Goal: Use online tool/utility: Use online tool/utility

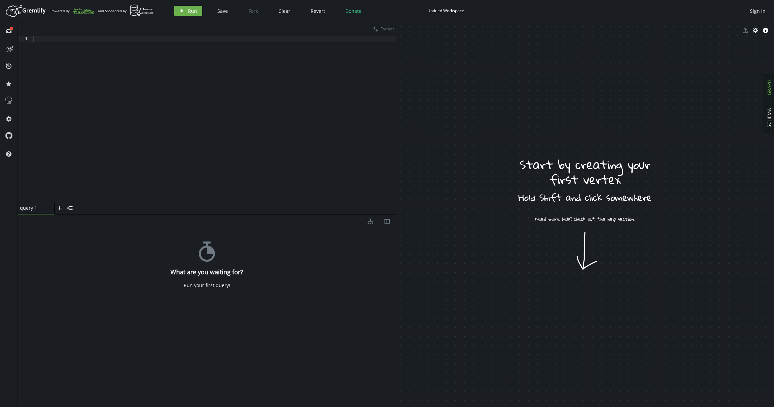
drag, startPoint x: 503, startPoint y: 264, endPoint x: 543, endPoint y: 283, distance: 44.4
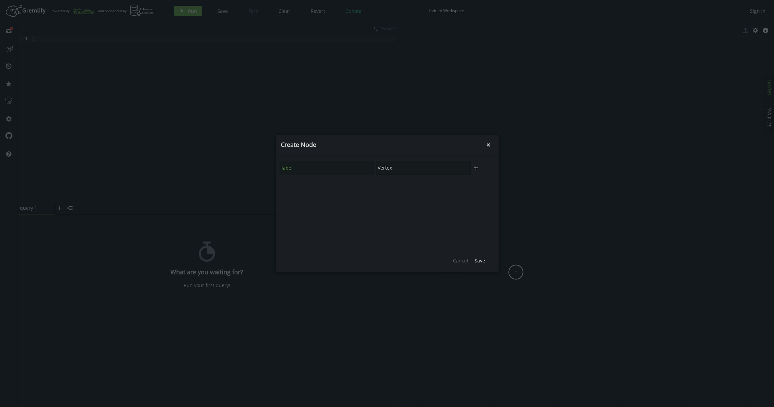
click at [394, 166] on input "Vertex" at bounding box center [423, 168] width 95 height 14
click at [394, 167] on input "Vertex" at bounding box center [423, 168] width 95 height 14
type input "A"
click at [484, 263] on span "Save" at bounding box center [480, 260] width 10 height 6
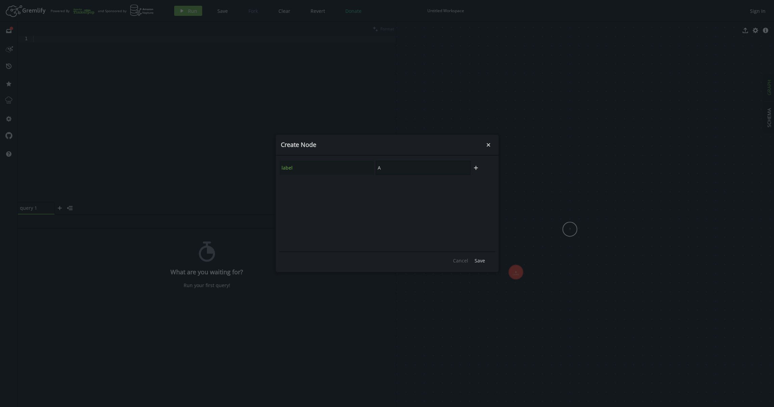
drag, startPoint x: 422, startPoint y: 174, endPoint x: 375, endPoint y: 169, distance: 46.9
click at [376, 169] on input "A" at bounding box center [423, 168] width 95 height 14
type input "B"
click at [484, 262] on span "Save" at bounding box center [480, 260] width 10 height 6
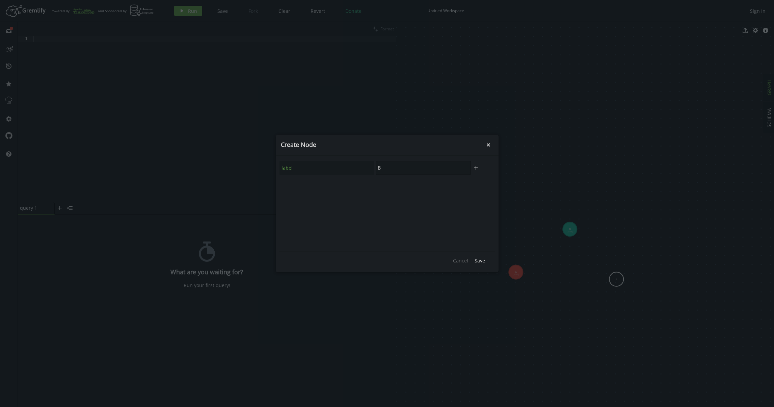
click at [368, 170] on div "label B" at bounding box center [375, 167] width 192 height 15
type input "C"
click at [480, 260] on span "Save" at bounding box center [480, 260] width 10 height 6
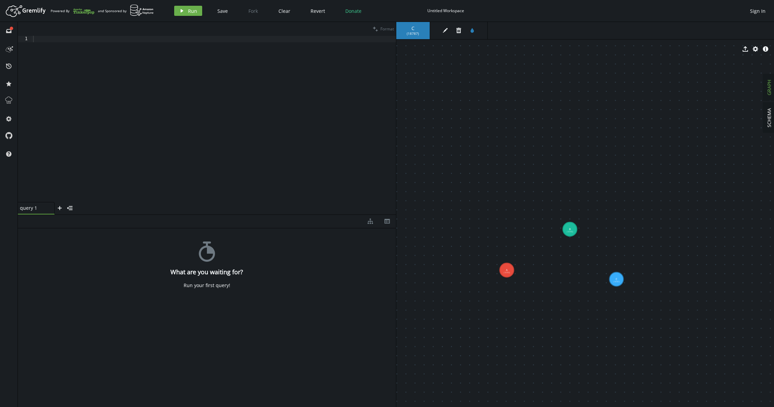
drag, startPoint x: 515, startPoint y: 271, endPoint x: 506, endPoint y: 271, distance: 9.8
drag, startPoint x: 506, startPoint y: 272, endPoint x: 569, endPoint y: 231, distance: 75.2
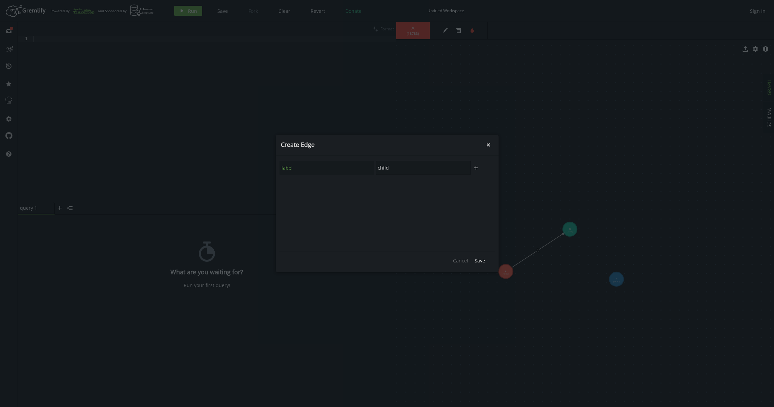
click at [396, 167] on input "child" at bounding box center [423, 168] width 95 height 14
type input "SH"
click at [481, 260] on span "Save" at bounding box center [480, 260] width 10 height 6
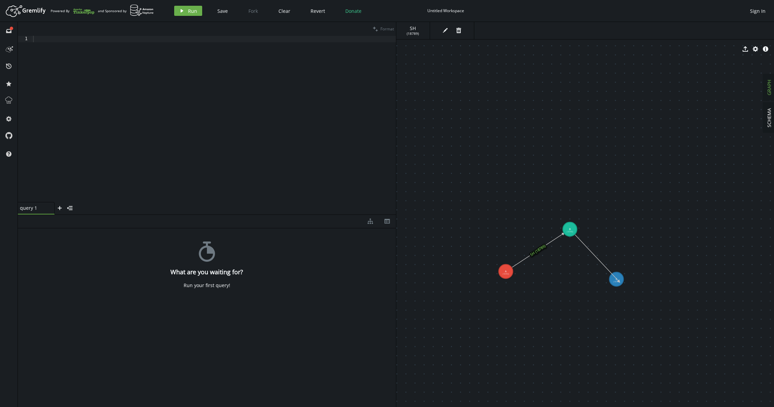
drag, startPoint x: 573, startPoint y: 232, endPoint x: 619, endPoint y: 281, distance: 67.1
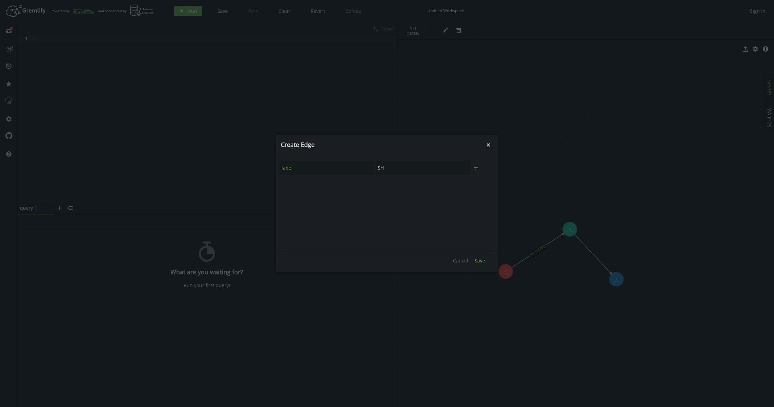
click at [485, 263] on button "Save" at bounding box center [479, 260] width 17 height 10
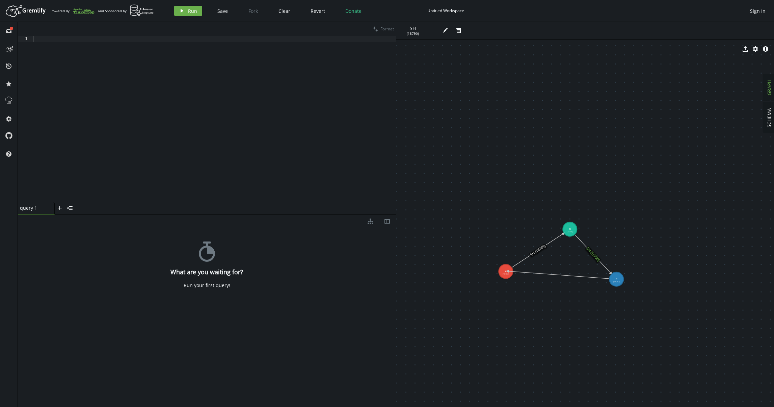
drag, startPoint x: 621, startPoint y: 283, endPoint x: 507, endPoint y: 271, distance: 114.4
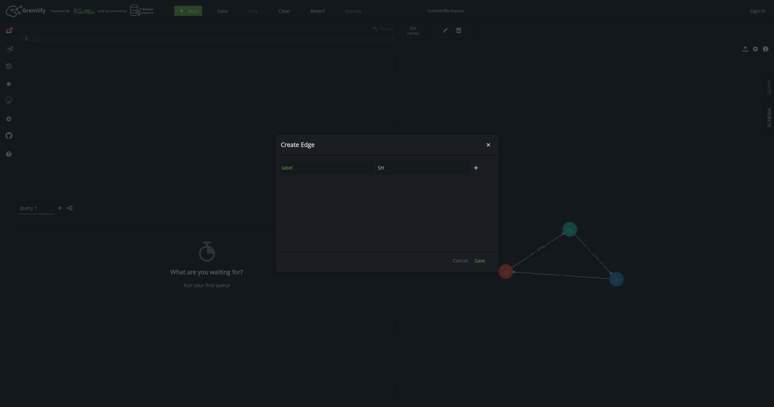
click at [481, 258] on span "Save" at bounding box center [480, 260] width 10 height 6
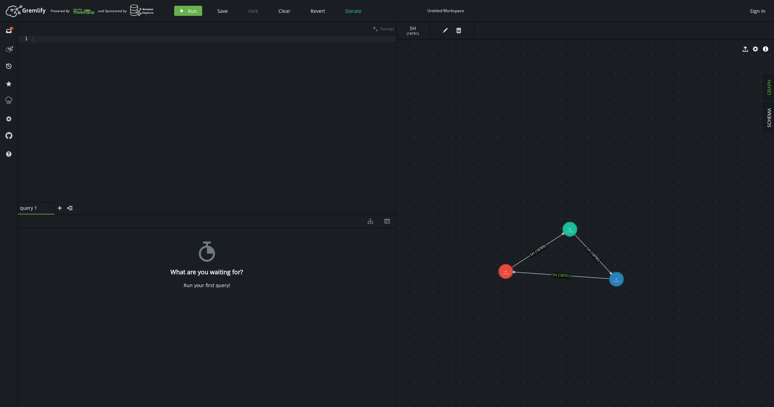
click at [54, 166] on div at bounding box center [214, 125] width 364 height 179
click at [213, 253] on icon at bounding box center [207, 251] width 16 height 20
click at [104, 53] on div "g . V ( "A" ) . next ( )" at bounding box center [214, 125] width 364 height 179
click at [182, 12] on icon "play" at bounding box center [181, 10] width 5 height 5
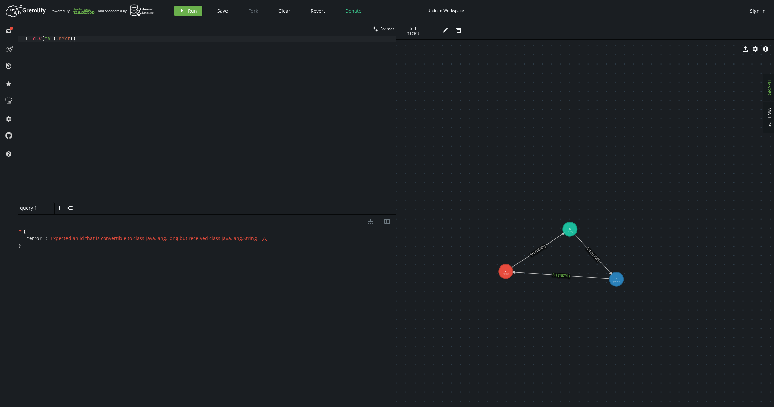
click at [48, 38] on div "g . V ( "A" ) . next ( )" at bounding box center [214, 125] width 364 height 179
click at [190, 9] on span "Run" at bounding box center [192, 11] width 9 height 6
drag, startPoint x: 47, startPoint y: 39, endPoint x: 53, endPoint y: 43, distance: 7.4
click at [54, 39] on div "g . V ( 'A' ) . next ( )" at bounding box center [214, 125] width 364 height 179
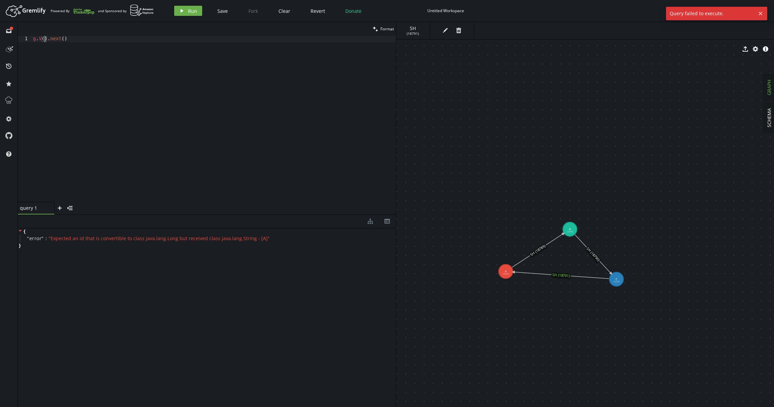
scroll to position [0, 15]
click at [190, 10] on span "Run" at bounding box center [192, 11] width 9 height 6
drag, startPoint x: 52, startPoint y: 37, endPoint x: 135, endPoint y: 37, distance: 83.0
click at [135, 37] on div "g . V ( 0 ) . next ( )" at bounding box center [214, 125] width 364 height 179
click at [174, 10] on button "play Run" at bounding box center [188, 11] width 28 height 10
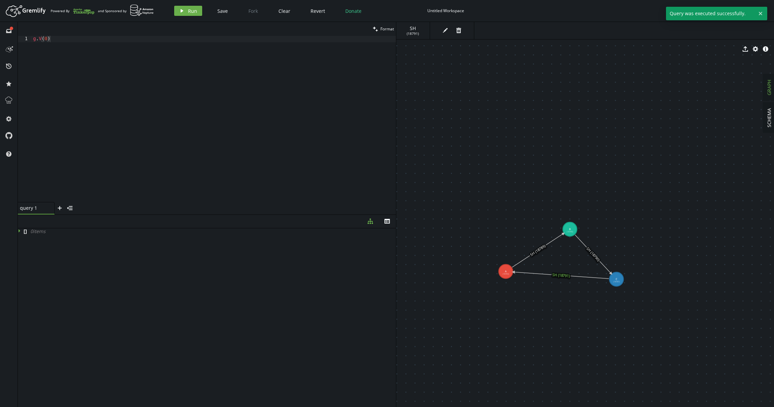
click at [49, 39] on div "g . V ( 0 )" at bounding box center [214, 125] width 364 height 179
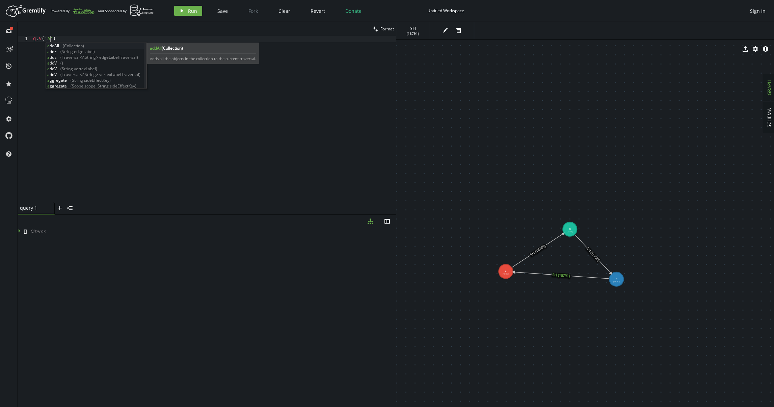
scroll to position [0, 20]
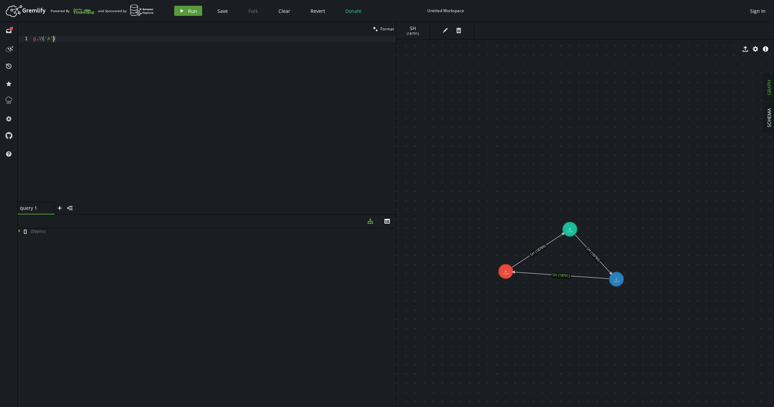
click at [187, 14] on button "play Run" at bounding box center [188, 11] width 28 height 10
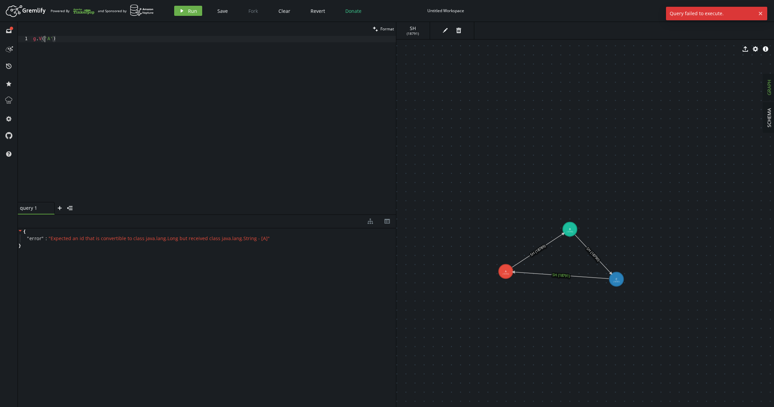
click at [43, 38] on div "g . V ( 'A' )" at bounding box center [214, 125] width 364 height 179
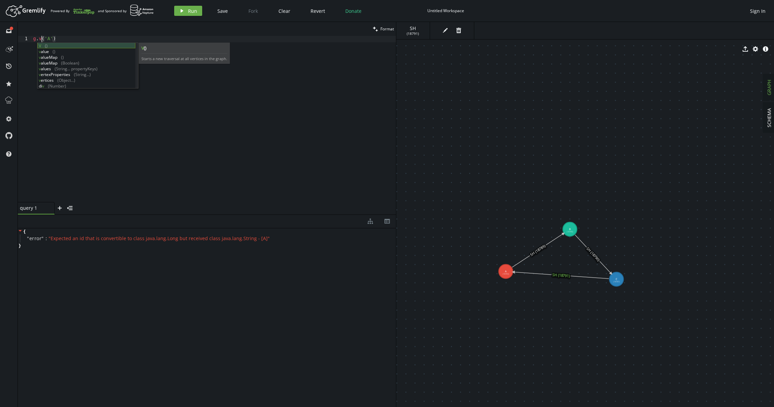
click at [46, 45] on div "V () v alue () v alueMap () v alueMap ([GEOGRAPHIC_DATA]) v alues (String... pr…" at bounding box center [86, 71] width 98 height 57
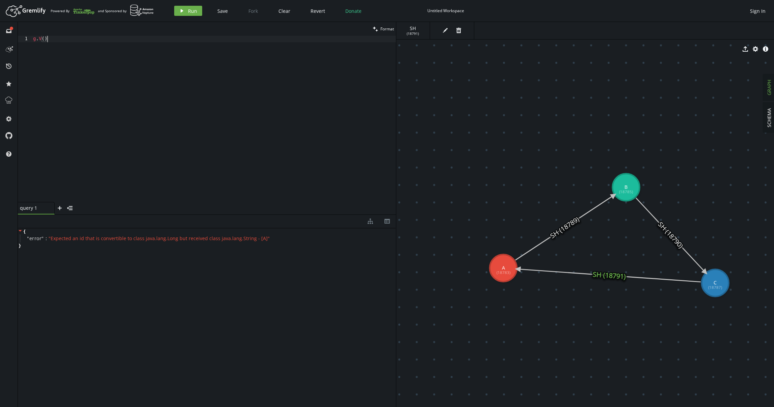
click at [45, 39] on div "g . V ( )" at bounding box center [214, 125] width 364 height 179
click at [174, 3] on header "Artboard Created with Sketch. Powered By and Sponsored by play Run Save Fork Cl…" at bounding box center [387, 11] width 774 height 22
click at [179, 9] on icon "play" at bounding box center [181, 10] width 5 height 5
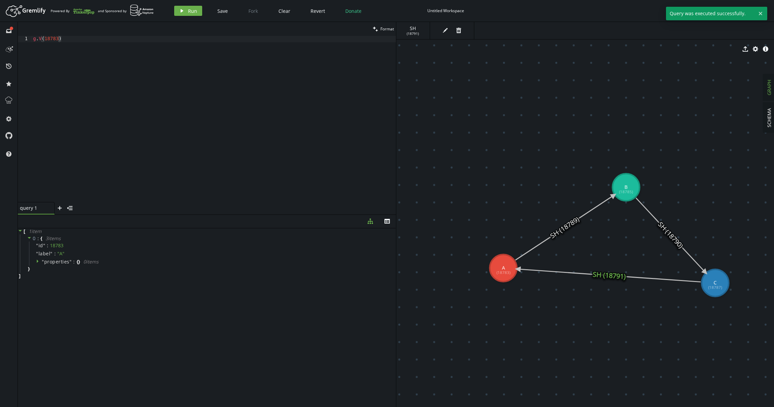
click at [132, 64] on div "g . V ( 18783 )" at bounding box center [214, 125] width 364 height 179
click at [188, 12] on span "Run" at bounding box center [192, 11] width 9 height 6
click at [111, 46] on div "g . V ( 18783 ) . out ( )" at bounding box center [214, 125] width 364 height 179
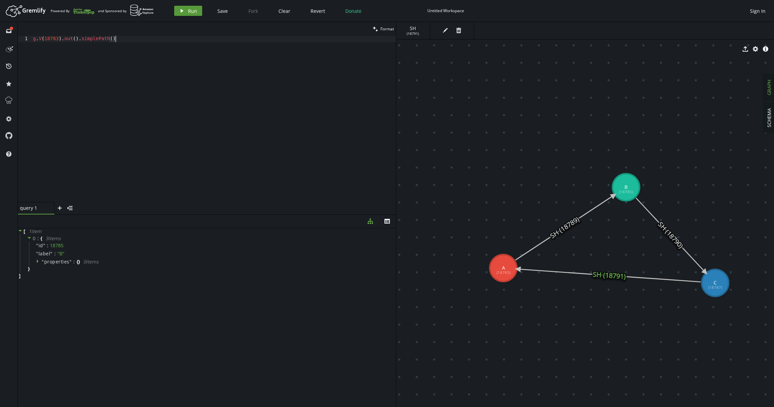
click at [183, 14] on button "play Run" at bounding box center [188, 11] width 28 height 10
click at [80, 40] on div "g . V ( 18783 ) . out ( ) . simplePath ( )" at bounding box center [214, 125] width 364 height 179
click at [189, 9] on span "Run" at bounding box center [192, 11] width 9 height 6
click at [94, 37] on div "g . V ( 18783 ) . out ( ) . out ( ) , simplePath ( )" at bounding box center [214, 125] width 364 height 179
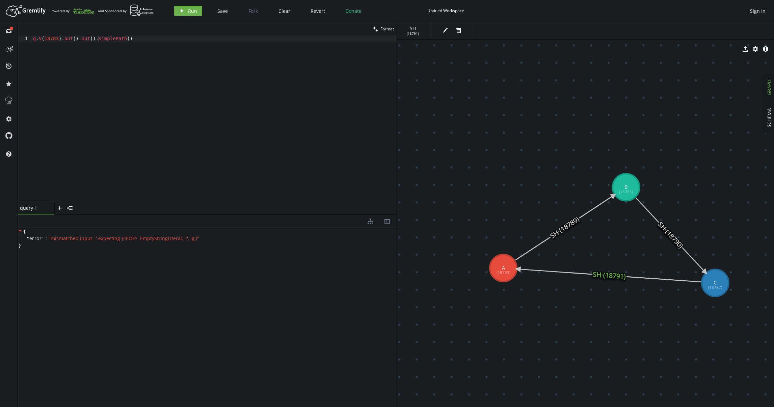
click at [183, 16] on div "Artboard Created with Sketch. Powered By and Sponsored by play Run Save Fork Cl…" at bounding box center [386, 11] width 767 height 14
click at [188, 8] on span "Run" at bounding box center [192, 11] width 9 height 6
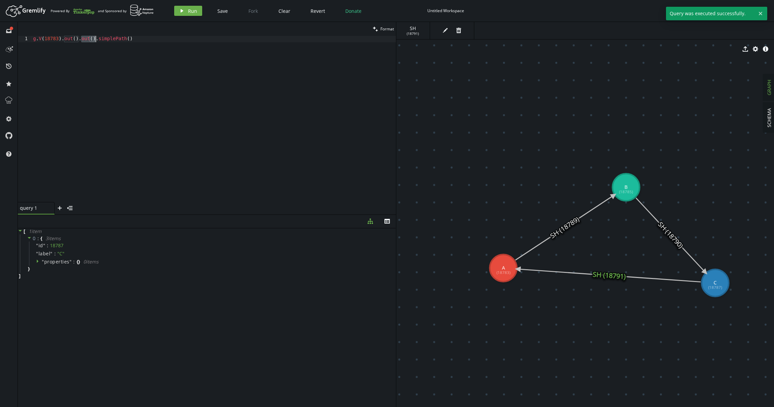
drag, startPoint x: 81, startPoint y: 39, endPoint x: 96, endPoint y: 37, distance: 14.9
click at [96, 37] on div "g . V ( 18783 ) . out ( ) . out ( ) . simplePath ( )" at bounding box center [214, 125] width 364 height 179
click at [98, 39] on div "g . V ( 18783 ) . out ( ) . out ( ) . simplePath ( )" at bounding box center [214, 125] width 364 height 179
click at [188, 9] on span "Run" at bounding box center [192, 11] width 9 height 6
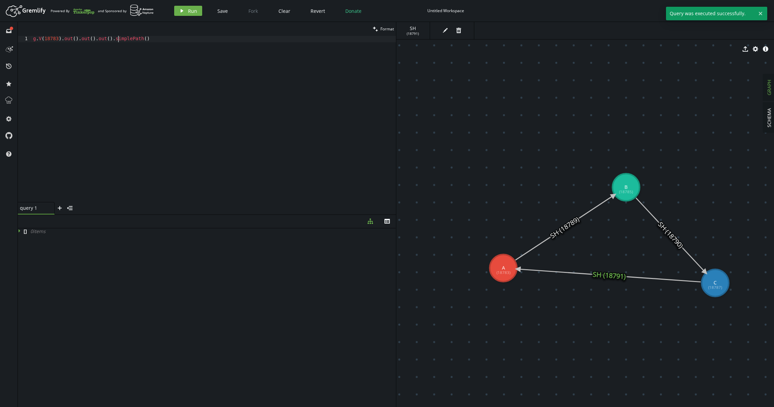
click at [117, 37] on div "g . V ( 18783 ) . out ( ) . out ( ) . out ( ) . simplePath ( )" at bounding box center [214, 125] width 364 height 179
click at [181, 12] on icon "play" at bounding box center [181, 10] width 5 height 5
click at [119, 39] on div "g . V ( 18783 ) . out ( ) . out ( ) . out ( ) . cyclicPath ( )" at bounding box center [214, 125] width 364 height 179
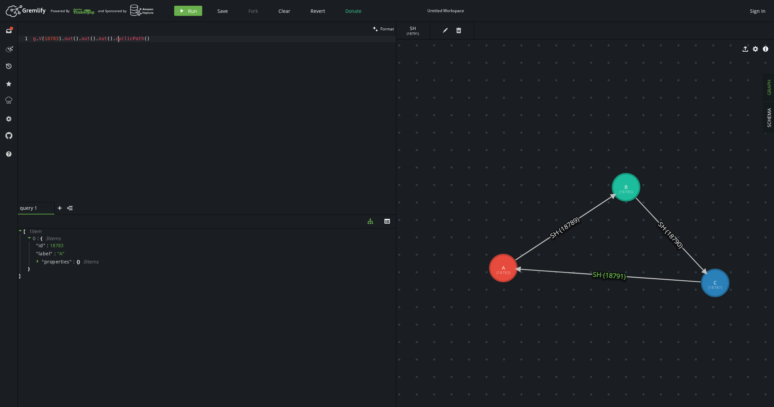
click at [119, 39] on div "g . V ( 18783 ) . out ( ) . out ( ) . out ( ) . cyclicPath ( )" at bounding box center [214, 125] width 364 height 179
click at [54, 37] on div "g . V ( 18783 ) . out ( ) . out ( ) . out ( ) . cyclicPath ( )" at bounding box center [214, 125] width 364 height 179
click at [186, 11] on button "play Run" at bounding box center [188, 11] width 28 height 10
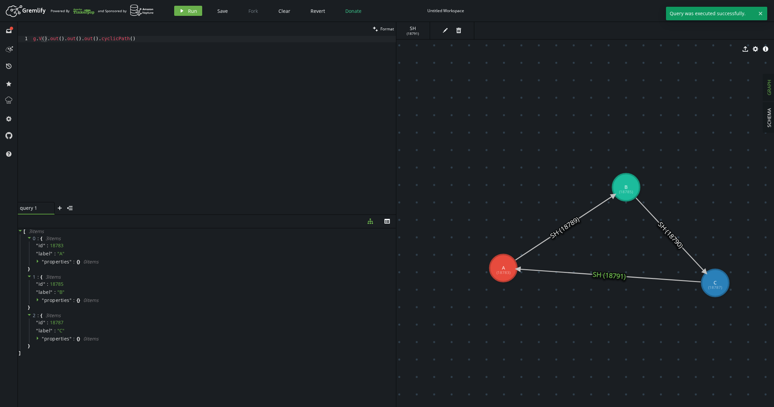
click at [103, 39] on div "g . V ( ) . out ( ) . out ( ) . out ( ) . cyclicPath ( )" at bounding box center [214, 125] width 364 height 179
drag, startPoint x: 102, startPoint y: 39, endPoint x: 119, endPoint y: 39, distance: 17.6
click at [119, 39] on div "g . V ( ) . out ( ) . out ( ) . out ( ) . cyclicPath ( )" at bounding box center [214, 125] width 364 height 179
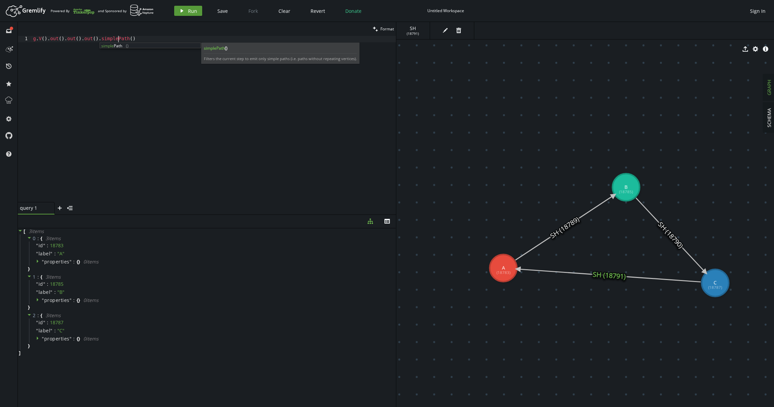
click at [181, 11] on icon "button" at bounding box center [182, 10] width 3 height 3
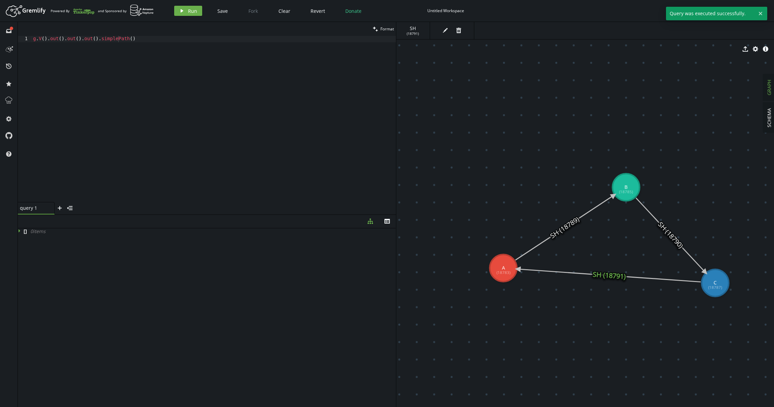
click at [152, 41] on div "g . V ( ) . out ( ) . out ( ) . out ( ) . simplePath ( )" at bounding box center [214, 125] width 364 height 179
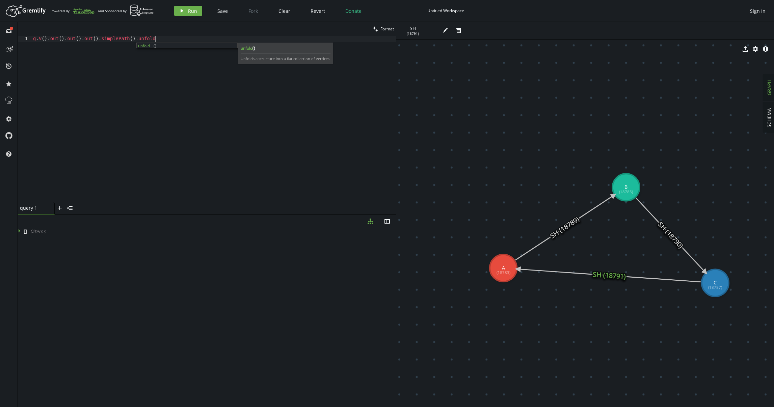
scroll to position [0, 127]
click at [194, 11] on span "Run" at bounding box center [192, 11] width 9 height 6
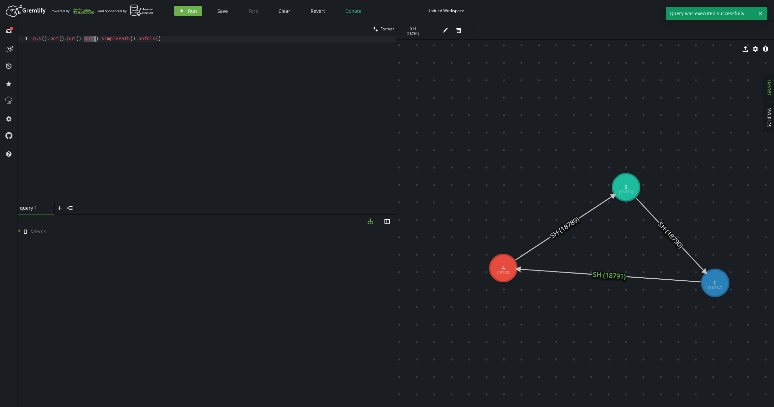
drag, startPoint x: 84, startPoint y: 38, endPoint x: 99, endPoint y: 44, distance: 16.3
click at [98, 40] on div "g . V ( ) . out ( ) . out ( ) . out ( ) . simplePath ( ) . unfold ( )" at bounding box center [214, 125] width 364 height 179
click at [186, 14] on button "play Run" at bounding box center [188, 11] width 28 height 10
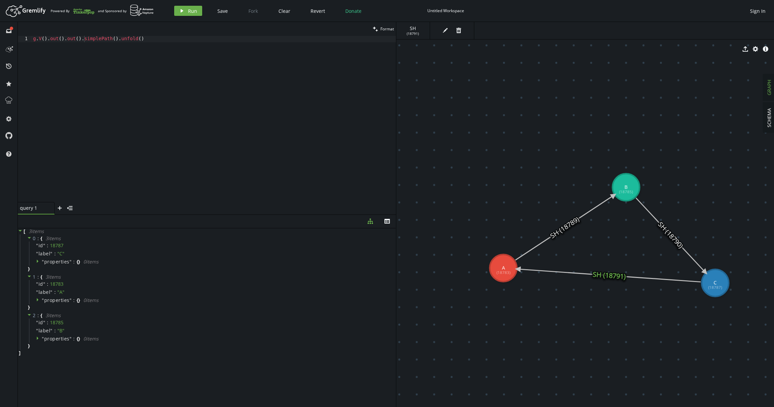
click at [119, 39] on div "g . V ( ) . out ( ) . out ( ) . simplePath ( ) . unfold ( )" at bounding box center [214, 125] width 364 height 179
click at [184, 11] on button "play Run" at bounding box center [188, 11] width 28 height 10
drag, startPoint x: 86, startPoint y: 38, endPoint x: 112, endPoint y: 55, distance: 31.0
click at [101, 38] on div "g . V ( ) . out ( ) . out ( ) . simplePath ( ) . dedup ( ) . unfold ( )" at bounding box center [214, 125] width 364 height 179
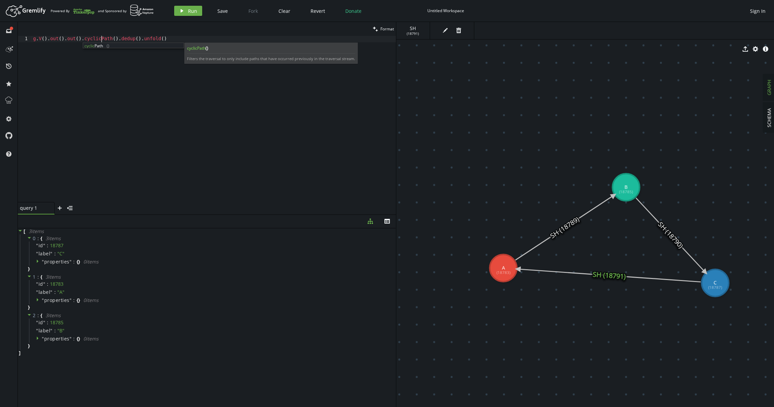
scroll to position [0, 68]
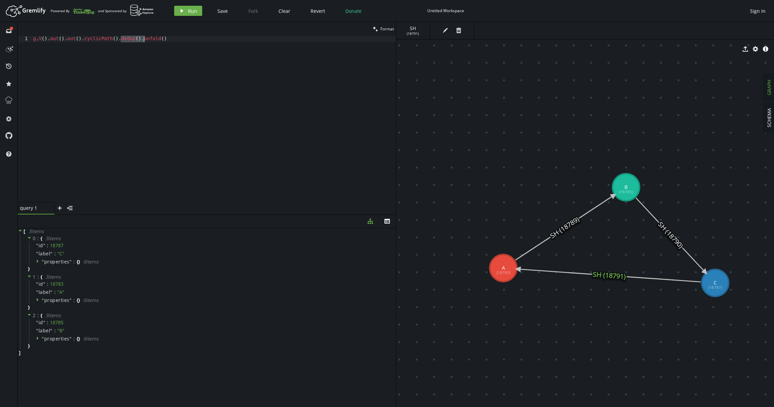
drag, startPoint x: 120, startPoint y: 39, endPoint x: 142, endPoint y: 39, distance: 22.6
click at [142, 39] on div "g . V ( ) . out ( ) . out ( ) . cyclicPath ( ) . dedup ( ) . unfold ( )" at bounding box center [214, 125] width 364 height 179
click at [192, 11] on span "Run" at bounding box center [192, 11] width 9 height 6
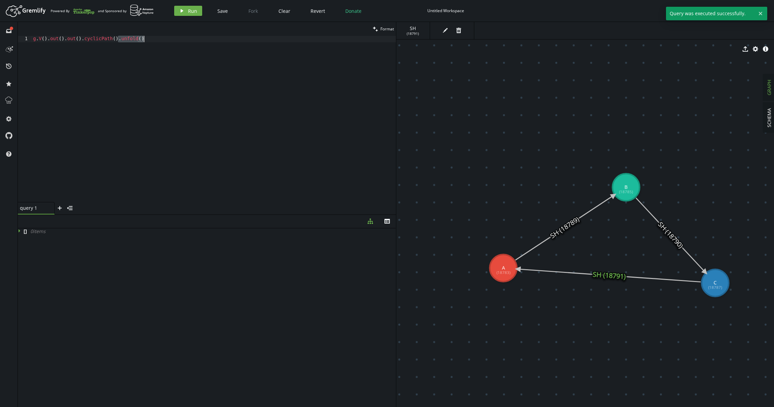
drag, startPoint x: 119, startPoint y: 38, endPoint x: 197, endPoint y: 40, distance: 78.3
click at [197, 40] on div "g . V ( ) . out ( ) . out ( ) . cyclicPath ( ) . unfold ( )" at bounding box center [214, 125] width 364 height 179
click at [188, 12] on span "Run" at bounding box center [192, 11] width 9 height 6
drag, startPoint x: 65, startPoint y: 39, endPoint x: 83, endPoint y: 39, distance: 17.9
click at [83, 39] on div "g . V ( ) . out ( ) . out ( ) . cyclicPath ( )" at bounding box center [214, 125] width 364 height 179
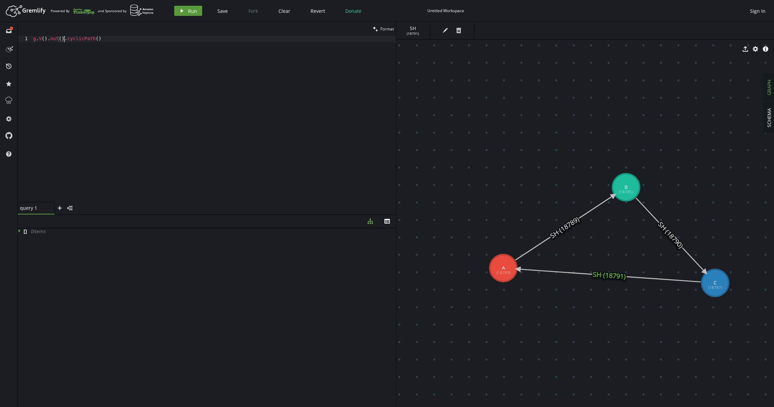
click at [189, 12] on span "Run" at bounding box center [192, 11] width 9 height 6
drag, startPoint x: 50, startPoint y: 39, endPoint x: 64, endPoint y: 41, distance: 14.9
click at [64, 41] on div "g . V ( ) . out ( ) . cyclicPath ( )" at bounding box center [214, 125] width 364 height 179
click at [52, 38] on div "g . V ( ) .. cyclicPath ( )" at bounding box center [214, 125] width 364 height 179
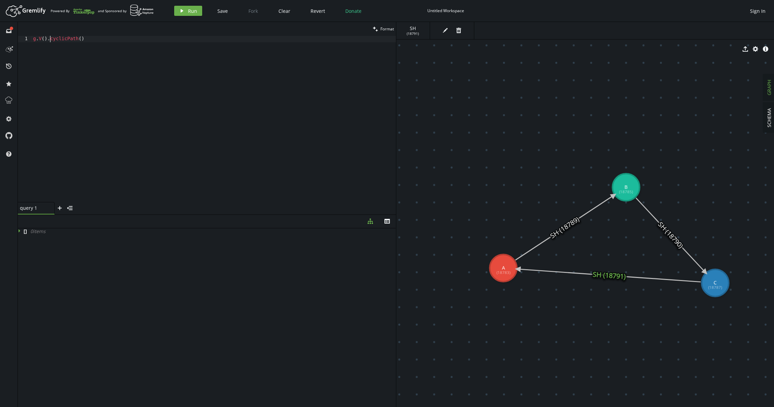
scroll to position [0, 51]
click at [197, 9] on button "play Run" at bounding box center [188, 11] width 28 height 10
drag, startPoint x: 49, startPoint y: 40, endPoint x: 145, endPoint y: 40, distance: 96.2
click at [145, 40] on div "g . V ( ) . cyclicPath ( )" at bounding box center [214, 125] width 364 height 179
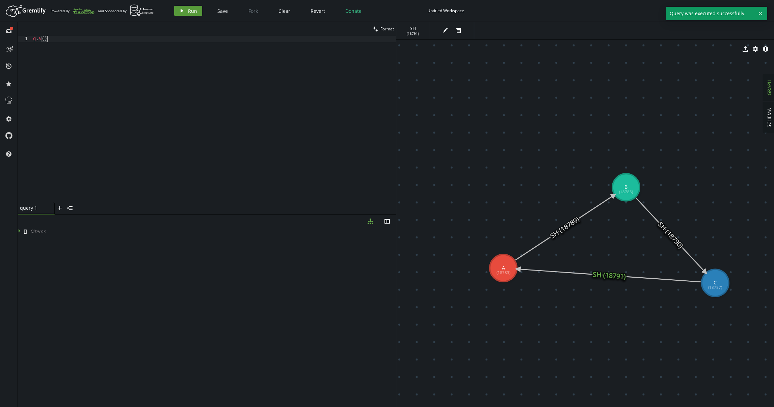
click at [191, 14] on button "play Run" at bounding box center [188, 11] width 28 height 10
click at [112, 37] on div "g . V ( )" at bounding box center [214, 125] width 364 height 179
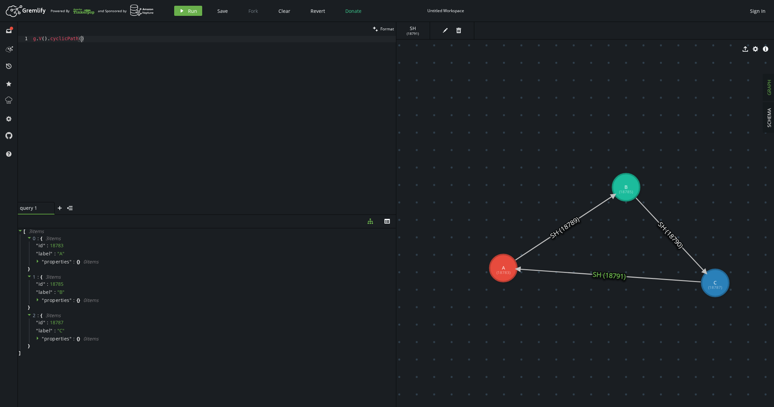
scroll to position [0, 51]
type textarea "g.V().cyclicPath().out()"
click at [179, 12] on icon "play" at bounding box center [181, 10] width 5 height 5
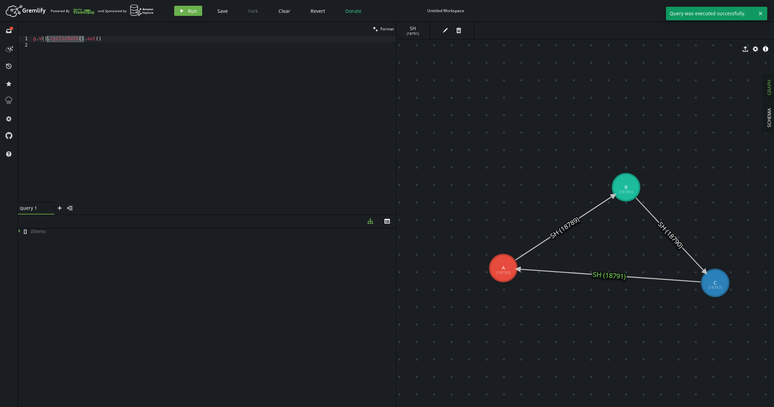
drag, startPoint x: 85, startPoint y: 39, endPoint x: 56, endPoint y: 53, distance: 31.4
click at [48, 40] on div "g . V ( ) . cyclicPath ( ) . out ( )" at bounding box center [214, 125] width 364 height 179
type textarea "g.V().out()"
click at [180, 14] on button "play Run" at bounding box center [188, 11] width 28 height 10
click at [120, 45] on div "g . V ( ) . out ( )" at bounding box center [214, 125] width 364 height 179
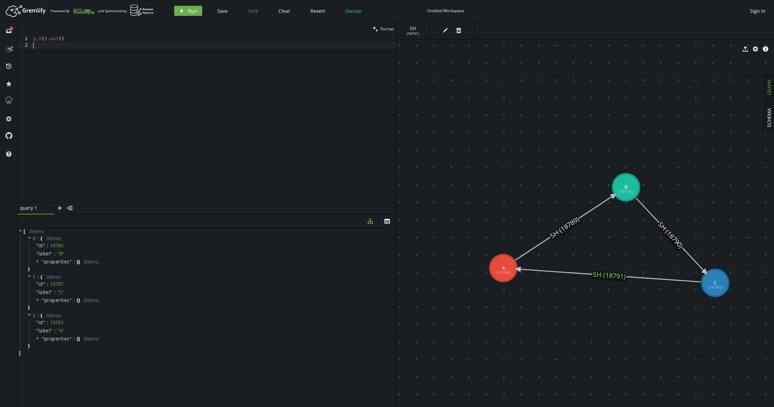
click at [122, 40] on div "g . V ( ) . out ( )" at bounding box center [214, 125] width 364 height 179
drag, startPoint x: 48, startPoint y: 39, endPoint x: 96, endPoint y: 38, distance: 47.6
click at [96, 38] on div "g . V ( ) . out ( )" at bounding box center [214, 125] width 364 height 179
click at [57, 39] on div "g . V ( ) . out ( )" at bounding box center [214, 125] width 364 height 179
click at [88, 41] on div "g . V ( ) . out ( )" at bounding box center [214, 125] width 364 height 179
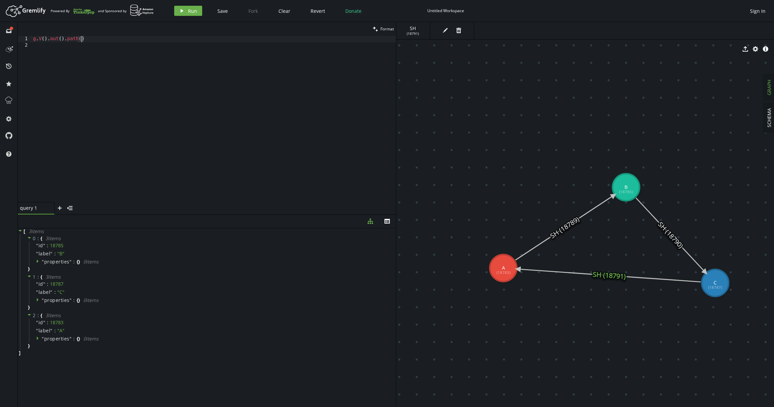
scroll to position [0, 51]
click at [189, 12] on span "Run" at bounding box center [192, 11] width 9 height 6
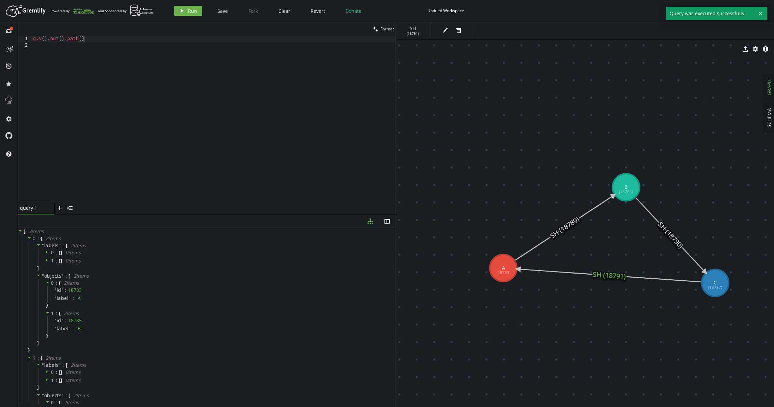
click at [111, 40] on div "g . V ( ) . out ( ) . path ( )" at bounding box center [214, 125] width 364 height 179
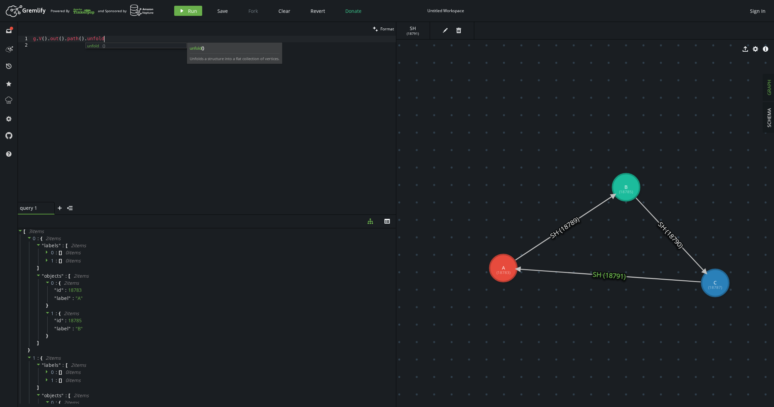
type textarea "g.V().out().path().unfold()"
click at [179, 13] on icon "play" at bounding box center [181, 10] width 5 height 5
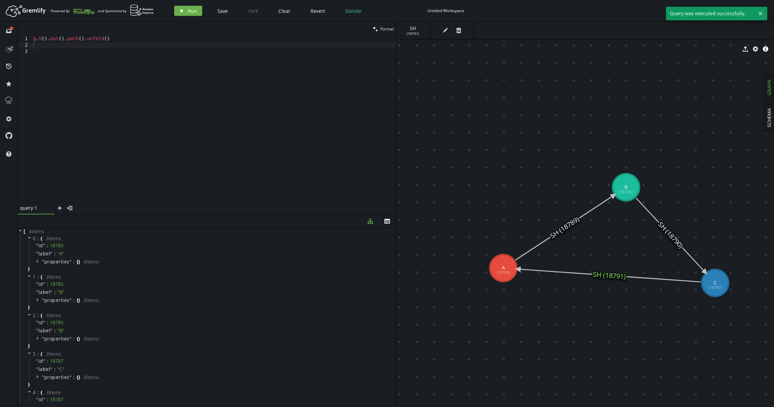
click at [138, 40] on div "g . V ( ) . out ( ) . path ( ) . unfold ( )" at bounding box center [214, 125] width 364 height 179
type textarea "g.V().out().path().unfold().dedup()"
click at [183, 14] on button "play Run" at bounding box center [188, 11] width 28 height 10
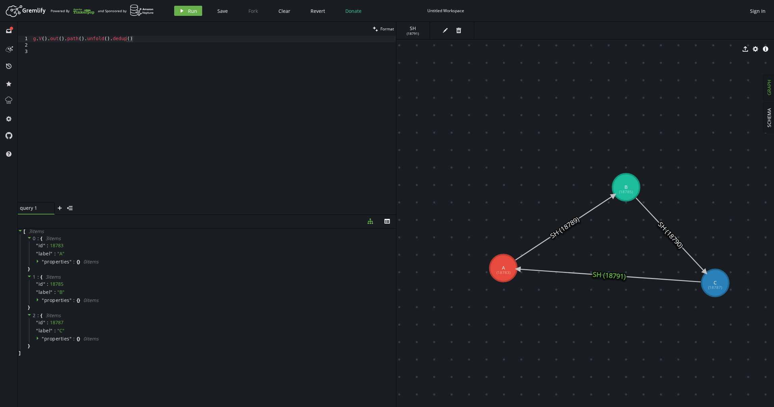
click at [183, 48] on div "g . V ( ) . out ( ) . path ( ) . unfold ( ) . dedup ( )" at bounding box center [214, 125] width 364 height 179
click at [181, 43] on div "g . V ( ) . out ( ) . path ( ) . unfold ( ) . dedup ( )" at bounding box center [214, 125] width 364 height 179
click at [181, 41] on div "g . V ( ) . out ( ) . path ( ) . unfold ( ) . dedup ( )" at bounding box center [214, 125] width 364 height 179
click at [188, 10] on span "Run" at bounding box center [192, 11] width 9 height 6
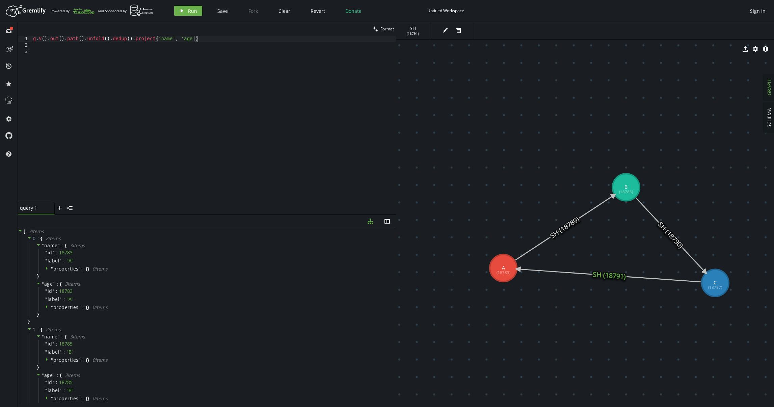
click at [213, 40] on div "g . V ( ) . out ( ) . path ( ) . unfold ( ) . dedup ( ) . project ( 'name' , 'a…" at bounding box center [214, 125] width 364 height 179
click at [187, 10] on button "play Run" at bounding box center [188, 11] width 28 height 10
click at [234, 37] on div "g . V ( ) . out ( ) . path ( ) . unfold ( ) . dedup ( ) . project ( 'name' , 'a…" at bounding box center [214, 125] width 364 height 179
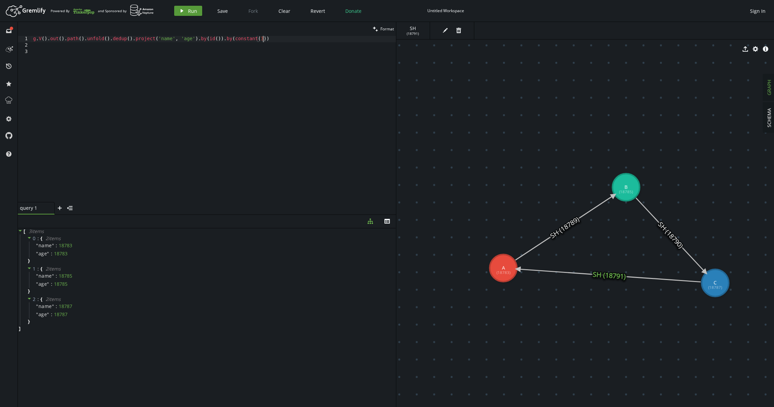
type textarea "g.V().out().path().unfold().dedup().project('name', 'age').by(id()).by(constant…"
click at [190, 9] on span "Run" at bounding box center [192, 11] width 9 height 6
click at [326, 135] on div "g . V ( ) . out ( ) . path ( ) . unfold ( ) . dedup ( ) . project ( 'name' , 'a…" at bounding box center [214, 125] width 364 height 179
type textarea "g.V()."
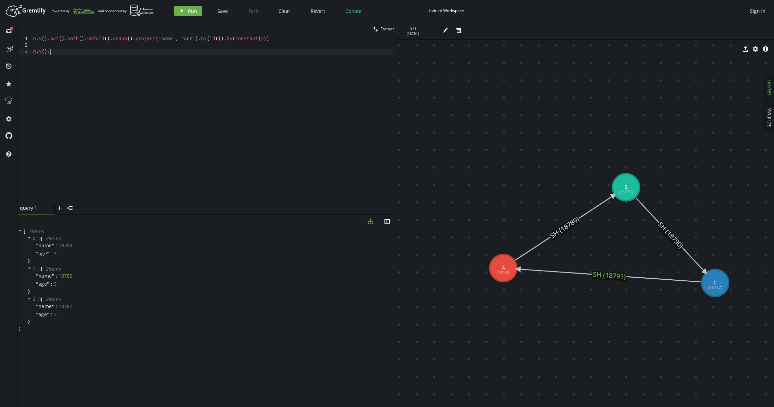
click at [103, 91] on div "g . V ( ) . out ( ) . path ( ) . unfold ( ) . dedup ( ) . project ( 'name' , 'a…" at bounding box center [214, 125] width 364 height 179
paste textarea ")"
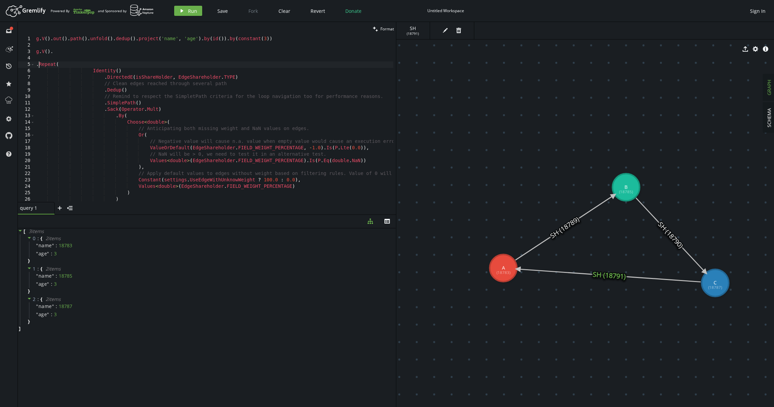
click at [39, 65] on div "g . V ( ) . out ( ) . path ( ) . unfold ( ) . dedup ( ) . project ( 'name' , 'a…" at bounding box center [249, 124] width 428 height 176
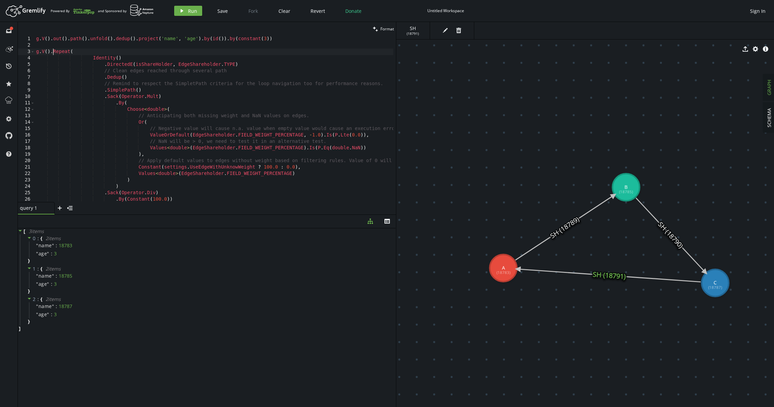
scroll to position [0, 20]
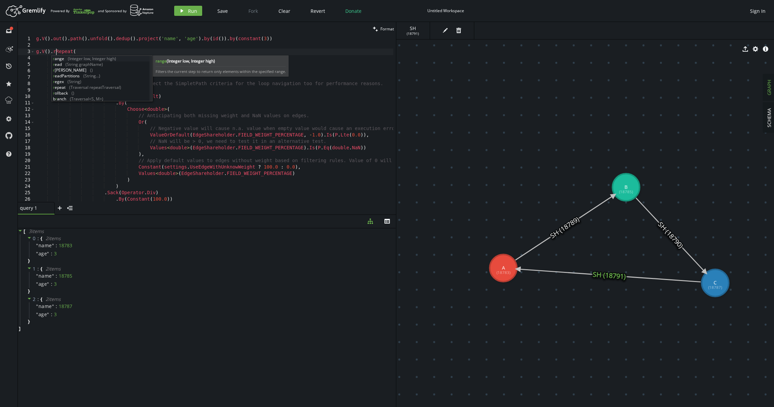
type textarea "g.V().repeat("
click at [98, 43] on div "g . V ( ) . out ( ) . path ( ) . unfold ( ) . dedup ( ) . project ( 'name' , 'a…" at bounding box center [249, 124] width 428 height 176
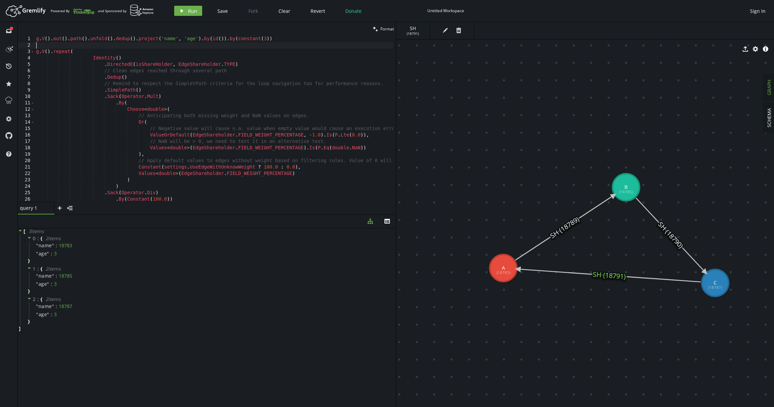
scroll to position [0, 0]
drag, startPoint x: 97, startPoint y: 56, endPoint x: 82, endPoint y: 51, distance: 15.8
click at [82, 51] on div "g . V ( ) . out ( ) . path ( ) . unfold ( ) . dedup ( ) . project ( 'name' , 'a…" at bounding box center [249, 124] width 428 height 176
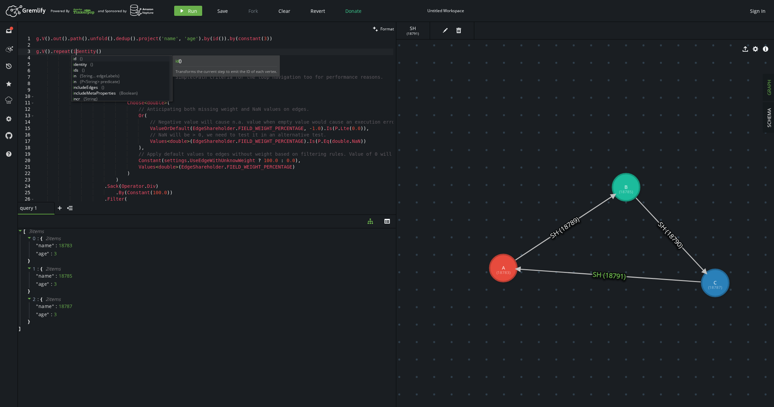
click at [71, 39] on div "g . V ( ) . out ( ) . path ( ) . unfold ( ) . dedup ( ) . project ( 'name' , 'a…" at bounding box center [249, 124] width 428 height 176
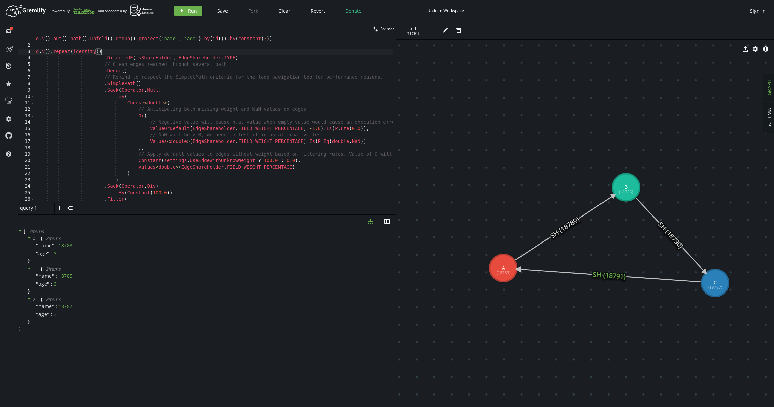
click at [106, 52] on div "g . V ( ) . out ( ) . path ( ) . unfold ( ) . dedup ( ) . project ( 'name' , 'a…" at bounding box center [249, 124] width 428 height 176
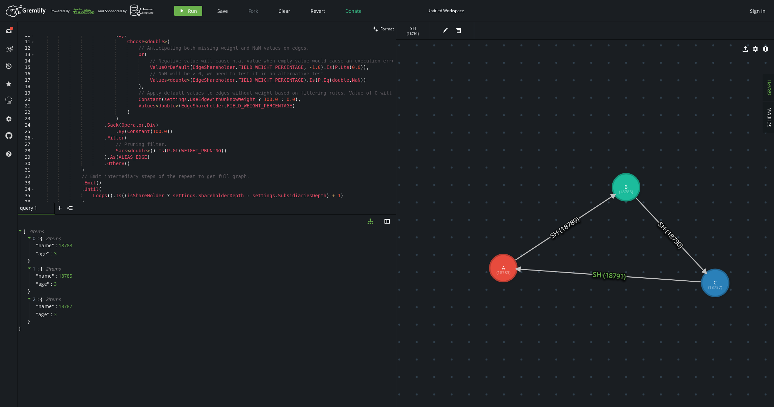
scroll to position [65, 0]
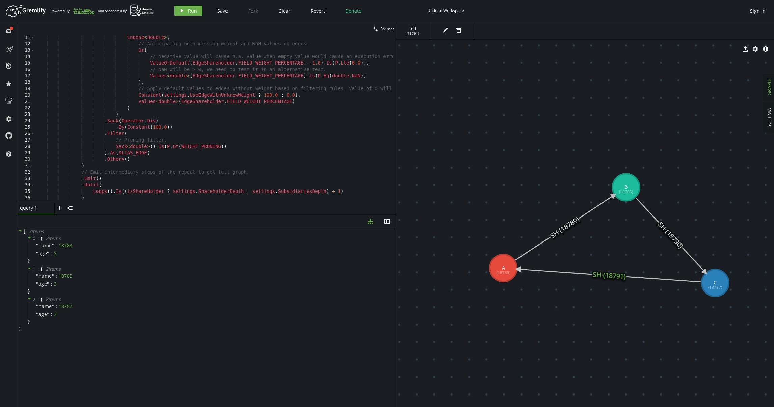
click at [115, 177] on div "Choose < double > ( // Anticipating both missing weight and NaN values on edges…" at bounding box center [249, 122] width 428 height 176
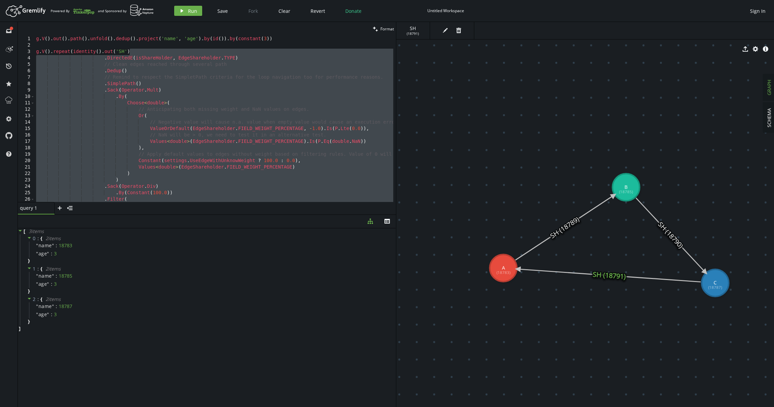
scroll to position [0, 2]
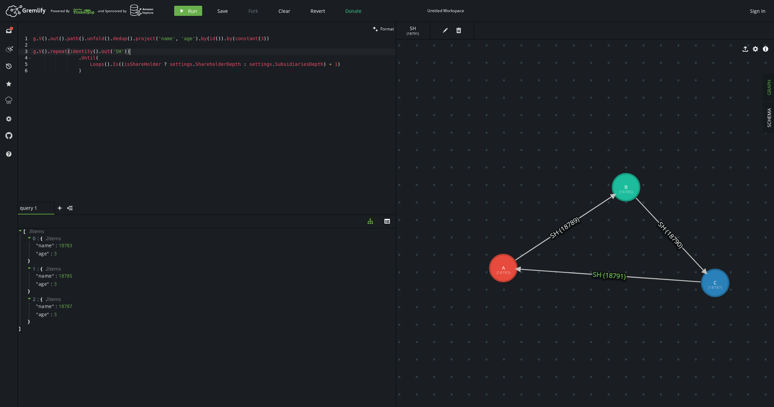
click at [85, 58] on div "g . V ( ) . out ( ) . path ( ) . unfold ( ) . dedup ( ) . project ( 'name' , 'a…" at bounding box center [214, 125] width 364 height 179
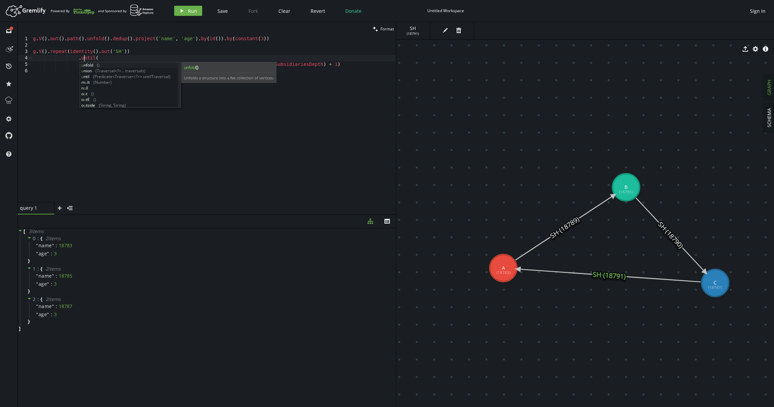
click at [121, 49] on div "g . V ( ) . out ( ) . path ( ) . unfold ( ) . dedup ( ) . project ( 'name' , 'a…" at bounding box center [214, 125] width 364 height 179
click at [89, 64] on div "g . V ( ) . out ( ) . path ( ) . unfold ( ) . dedup ( ) . project ( 'name' , 'a…" at bounding box center [214, 125] width 364 height 179
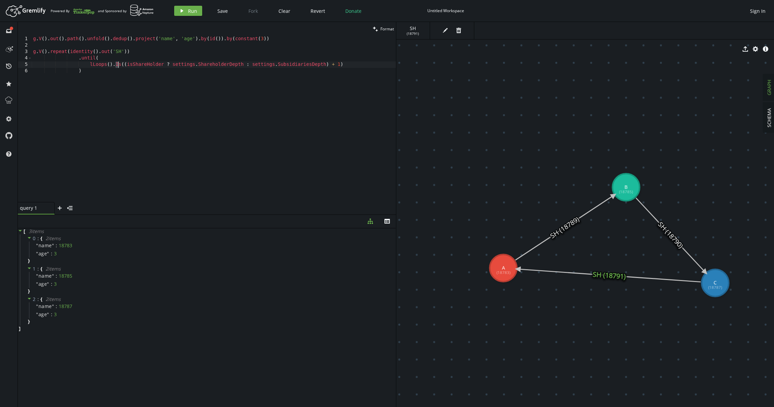
scroll to position [0, 142]
click at [94, 66] on div "g . V ( ) . out ( ) . path ( ) . unfold ( ) . dedup ( ) . project ( 'name' , 'a…" at bounding box center [214, 125] width 364 height 179
drag, startPoint x: 122, startPoint y: 66, endPoint x: 343, endPoint y: 80, distance: 220.8
click at [338, 66] on div "g . V ( ) . out ( ) . path ( ) . unfold ( ) . dedup ( ) . project ( 'name' , 'a…" at bounding box center [214, 125] width 364 height 179
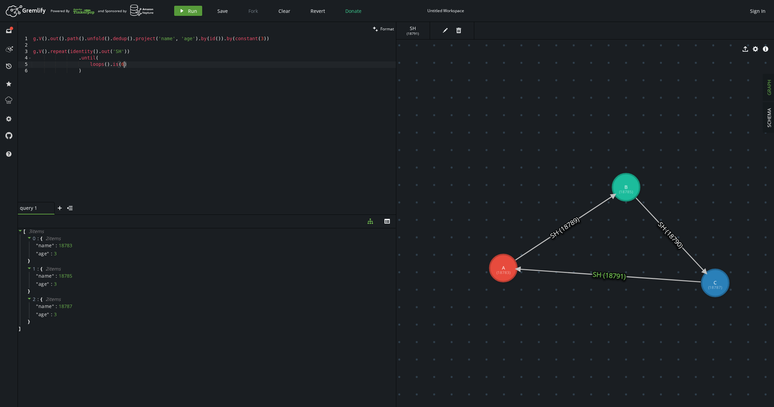
type textarea "loops().is(6)"
click at [190, 10] on span "Run" at bounding box center [192, 11] width 9 height 6
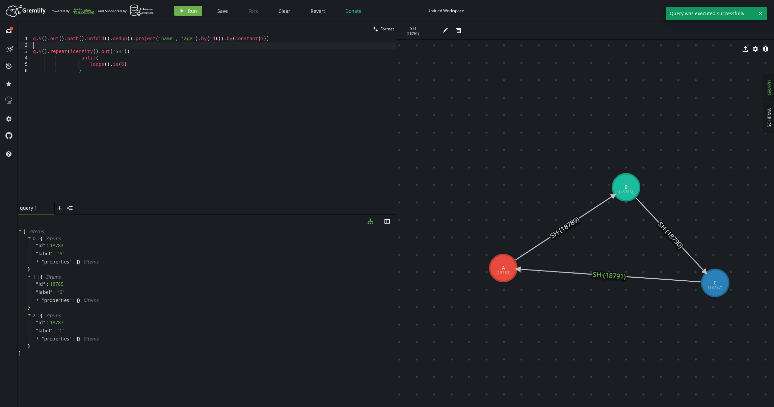
scroll to position [0, 0]
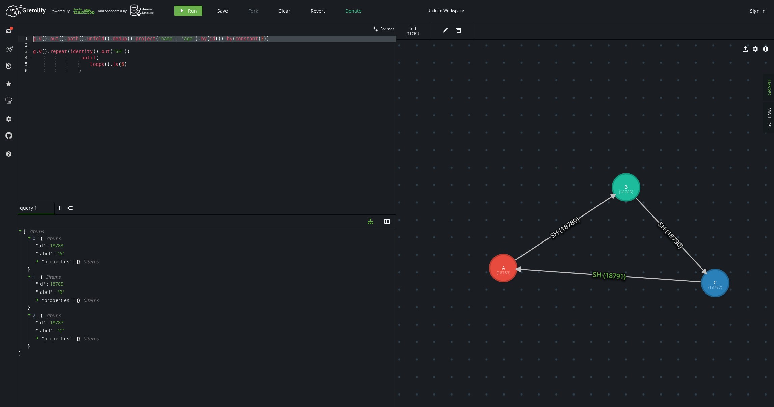
drag, startPoint x: 46, startPoint y: 45, endPoint x: 23, endPoint y: 34, distance: 25.4
click at [23, 34] on div "clean Format 1 2 3 4 5 6 g . V ( ) . out ( ) . path ( ) . unfold ( ) . dedup ( …" at bounding box center [207, 118] width 378 height 192
type textarea "g.V().out().path().unfold().dedup().project('name', 'age').by(id()).by(constant…"
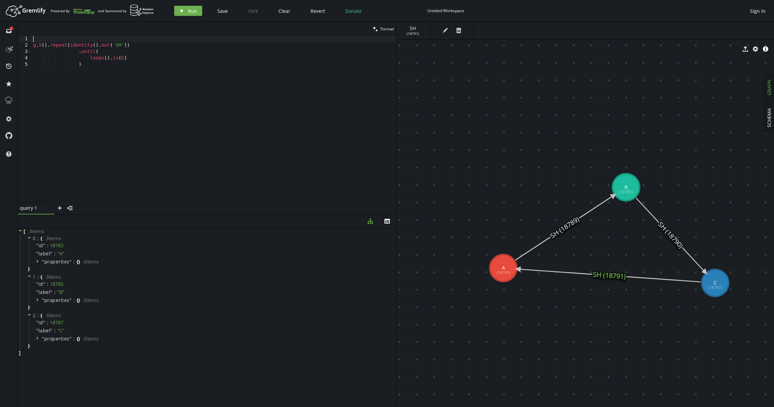
click at [185, 17] on div "Artboard Created with Sketch. Powered By and Sponsored by play Run Save Fork Cl…" at bounding box center [386, 11] width 767 height 14
click at [187, 14] on button "play Run" at bounding box center [188, 11] width 28 height 10
click at [111, 71] on div "g . V ( ) . repeat ( identity ( ) . out ( 'SH' )) . until ( loops ( ) . is ( 6 …" at bounding box center [214, 125] width 364 height 179
click at [155, 47] on div "g . V ( ) . repeat ( identity ( ) . out ( 'SH' )) . until ( loops ( ) . is ( 6 …" at bounding box center [214, 125] width 364 height 179
type textarea "g.V().repeat(identity().out('SH')).until(loops().is(6))"
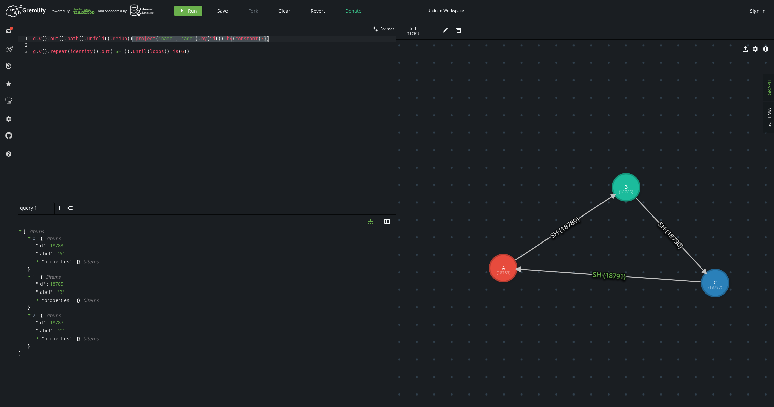
drag, startPoint x: 134, startPoint y: 38, endPoint x: 281, endPoint y: 38, distance: 146.8
click at [281, 38] on div "g . V ( ) . out ( ) . path ( ) . unfold ( ) . dedup ( ) . project ( 'name' , 'a…" at bounding box center [214, 125] width 364 height 179
click at [230, 52] on div "g . V ( ) . out ( ) . path ( ) . unfold ( ) . dedup ( ) . project ( 'name' , 'a…" at bounding box center [214, 125] width 364 height 179
paste textarea ".project('name', 'age').by(id()).by(constant(3))"
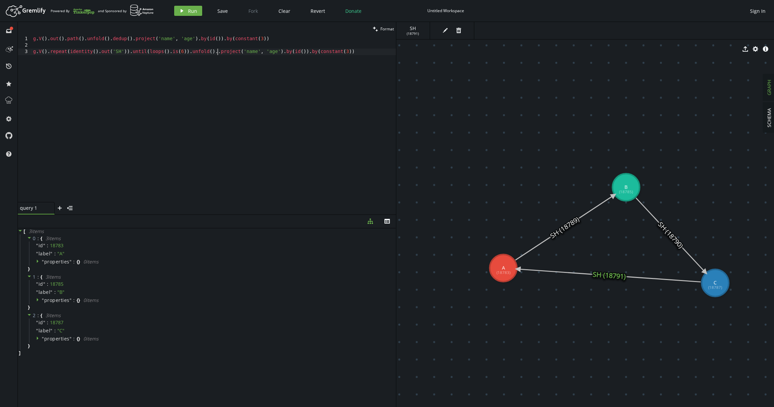
click at [217, 53] on div "g . V ( ) . out ( ) . path ( ) . unfold ( ) . dedup ( ) . project ( 'name' , 'a…" at bounding box center [214, 125] width 364 height 179
click at [246, 52] on div "g . V ( ) . out ( ) . path ( ) . unfold ( ) . dedup ( ) . project ( 'name' , 'a…" at bounding box center [214, 125] width 364 height 179
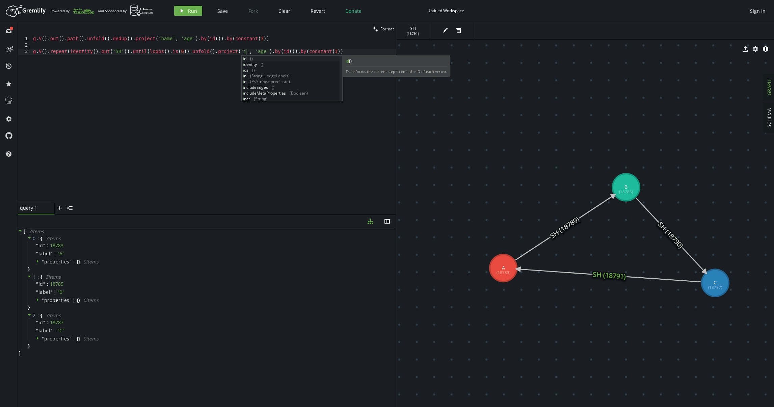
scroll to position [0, 215]
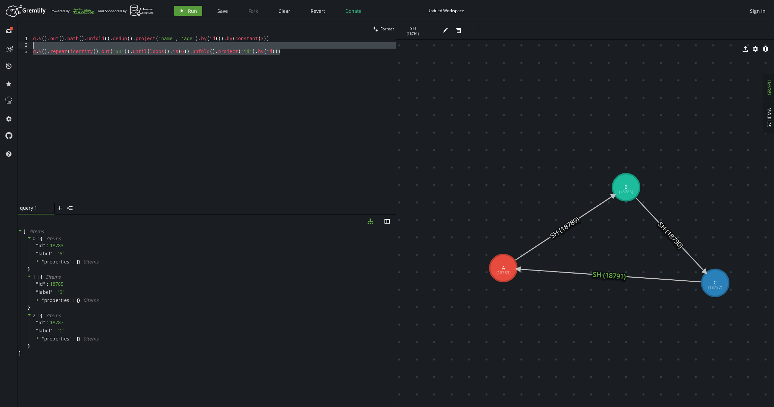
click at [186, 14] on button "play Run" at bounding box center [188, 11] width 28 height 10
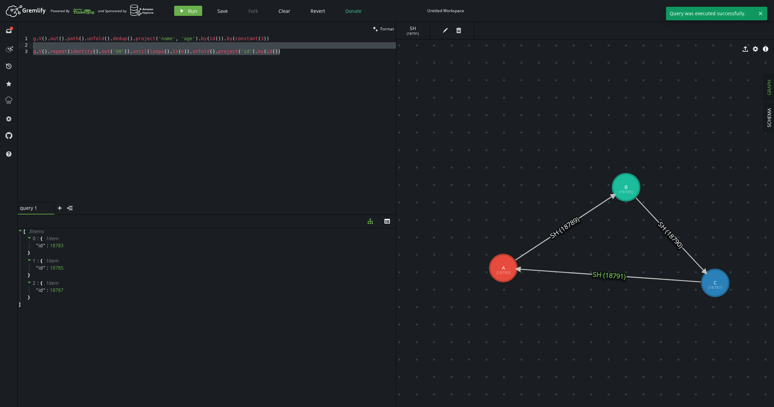
click at [271, 35] on div "clean Format" at bounding box center [207, 29] width 378 height 14
type textarea "g.V().out().path().unfold().dedup().project('name', 'age').by(id()).by(constant…"
click at [274, 37] on div "g . V ( ) . out ( ) . path ( ) . unfold ( ) . dedup ( ) . project ( 'name' , 'a…" at bounding box center [214, 125] width 364 height 179
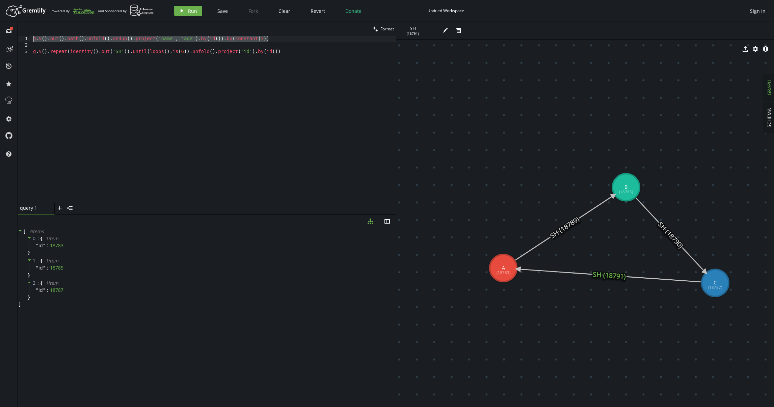
drag, startPoint x: 276, startPoint y: 37, endPoint x: 18, endPoint y: 38, distance: 257.5
click at [18, 38] on div "g.V().out().path().unfold().dedup().project('name', 'age').by(id()).by(constant…" at bounding box center [207, 119] width 378 height 166
click at [193, 13] on span "Run" at bounding box center [192, 11] width 9 height 6
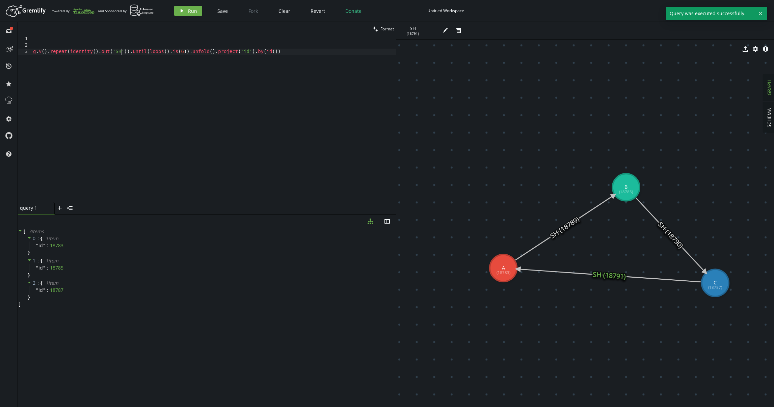
click at [121, 54] on div "g . V ( ) . repeat ( identity ( ) . out ( 'SH' )) . until ( loops ( ) . is ( 6 …" at bounding box center [214, 125] width 364 height 179
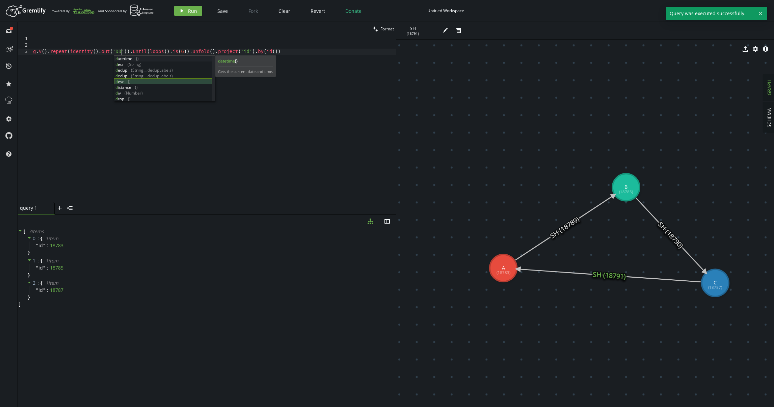
scroll to position [0, 88]
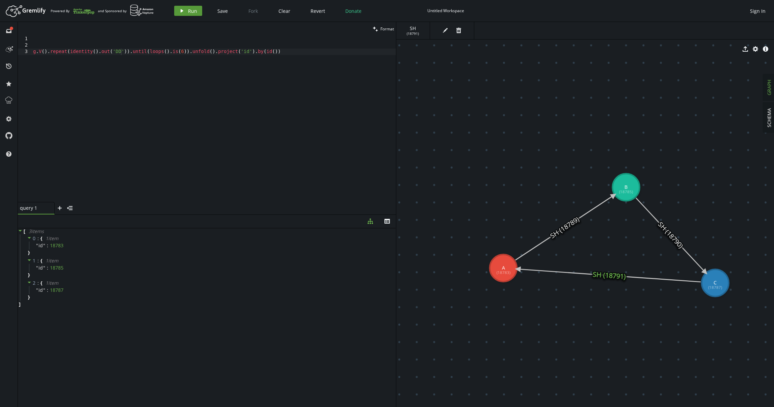
click at [184, 10] on button "play Run" at bounding box center [188, 11] width 28 height 10
click at [119, 53] on div "g . V ( ) . repeat ( identity ( ) . out ( 'DD' )) . until ( loops ( ) . is ( 6 …" at bounding box center [214, 125] width 364 height 179
click at [188, 12] on span "Run" at bounding box center [192, 11] width 9 height 6
click at [184, 51] on div "g . V ( ) . repeat ( identity ( ) . out ( 'SH' )) . until ( loops ( ) . is ( 6 …" at bounding box center [214, 125] width 364 height 179
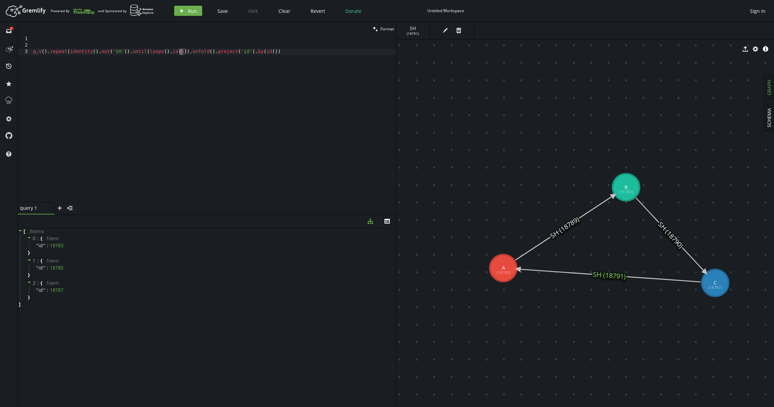
scroll to position [0, 153]
type textarea "g.V().repeat(identity().out('SH')).until(loops().is(10)).unfold().project('id')…"
click at [191, 11] on span "Run" at bounding box center [192, 11] width 9 height 6
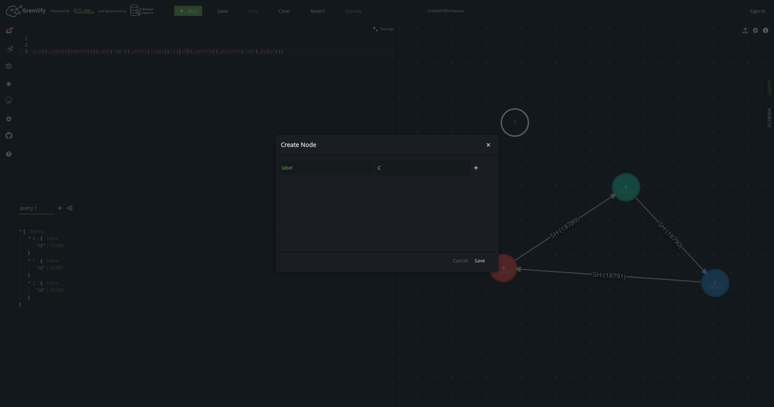
click at [360, 171] on div "label C" at bounding box center [375, 167] width 192 height 15
type input "D"
click at [486, 260] on button "Save" at bounding box center [479, 260] width 17 height 10
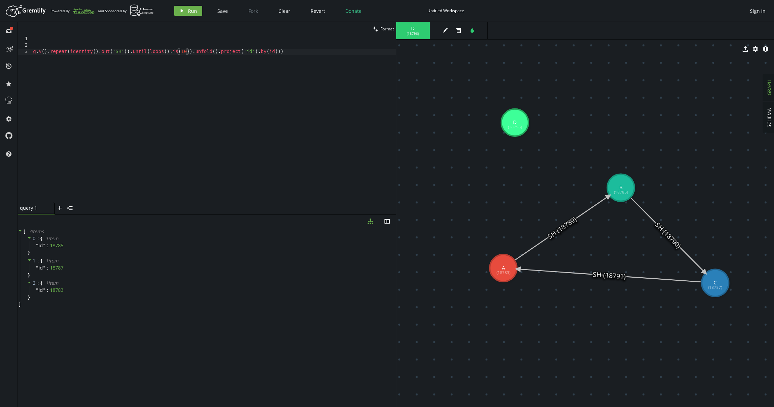
drag, startPoint x: 625, startPoint y: 190, endPoint x: 638, endPoint y: 196, distance: 13.7
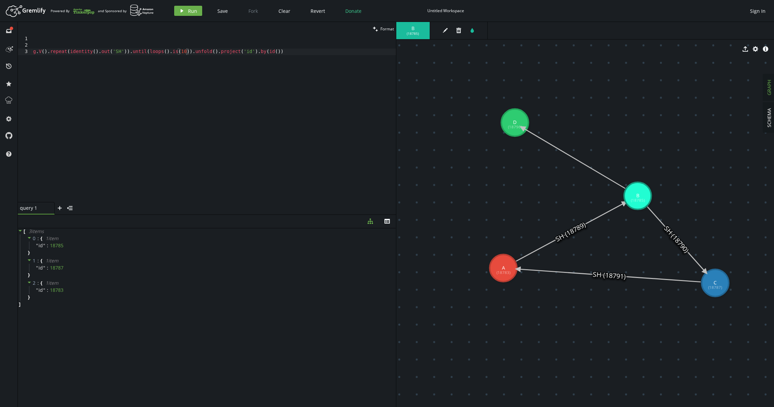
drag, startPoint x: 640, startPoint y: 196, endPoint x: 522, endPoint y: 128, distance: 136.3
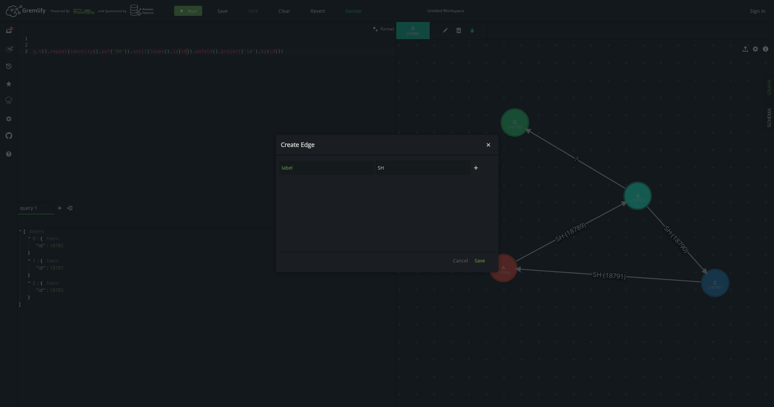
click at [487, 261] on button "Save" at bounding box center [479, 260] width 17 height 10
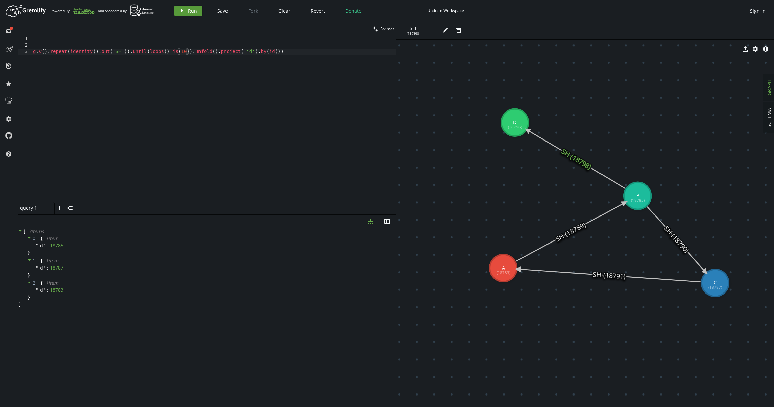
click at [184, 14] on button "play Run" at bounding box center [188, 11] width 28 height 10
click at [183, 50] on div "g . V ( ) . repeat ( identity ( ) . out ( 'SH' )) . until ( loops ( ) . is ( 10…" at bounding box center [214, 125] width 364 height 179
click at [183, 49] on div "g . V ( ) . repeat ( identity ( ) . out ( 'SH' )) . until ( loops ( ) . is ( 10…" at bounding box center [214, 125] width 364 height 179
type textarea "g.V().repeat(identity().out('SH')).until(loops().is(3)).unfold().project('id').…"
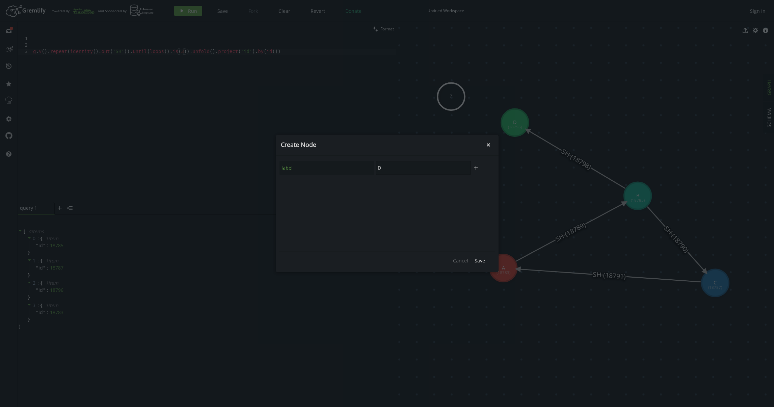
click at [355, 169] on div "label D" at bounding box center [375, 167] width 192 height 15
type input "E"
click at [480, 259] on span "Save" at bounding box center [480, 260] width 10 height 6
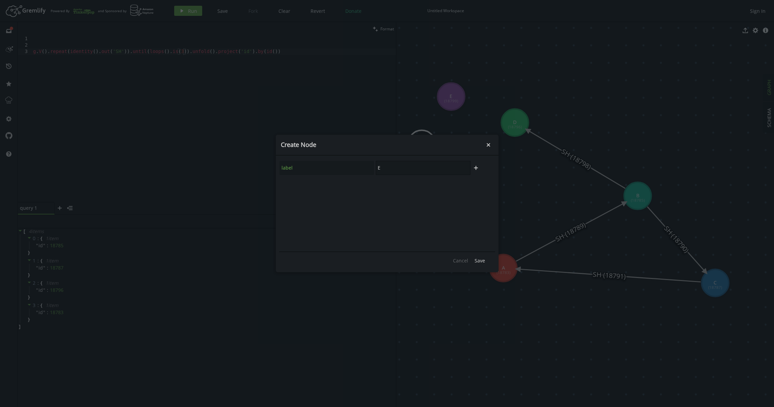
click at [359, 169] on div "label E" at bounding box center [375, 167] width 192 height 15
type input "F"
click at [483, 263] on span "Save" at bounding box center [480, 260] width 10 height 6
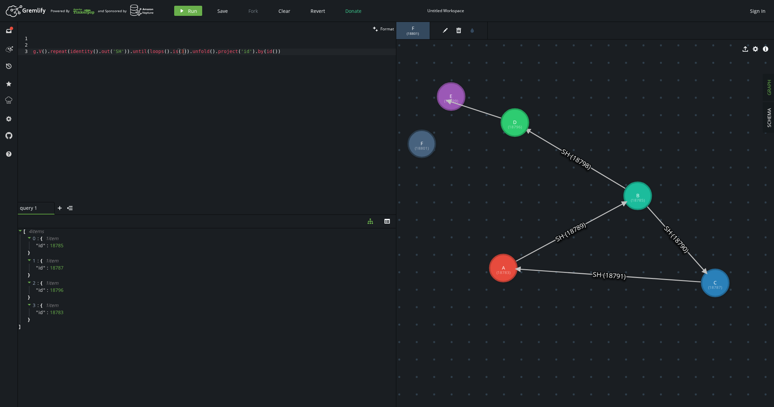
drag, startPoint x: 512, startPoint y: 123, endPoint x: 448, endPoint y: 101, distance: 67.1
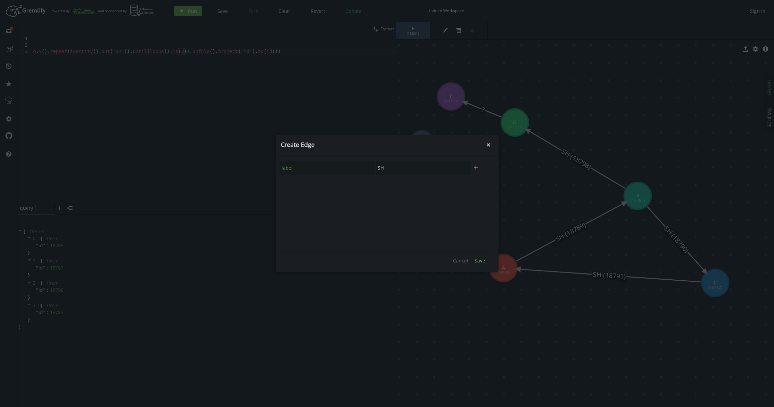
click at [482, 264] on button "Save" at bounding box center [479, 260] width 17 height 10
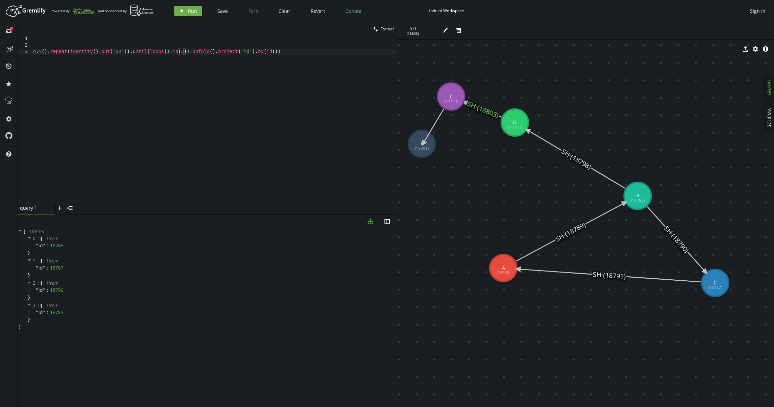
drag, startPoint x: 448, startPoint y: 94, endPoint x: 423, endPoint y: 143, distance: 55.2
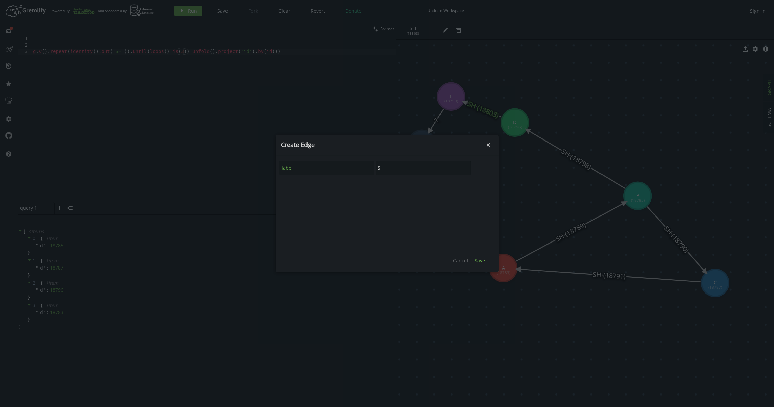
click at [479, 258] on span "Save" at bounding box center [480, 260] width 10 height 6
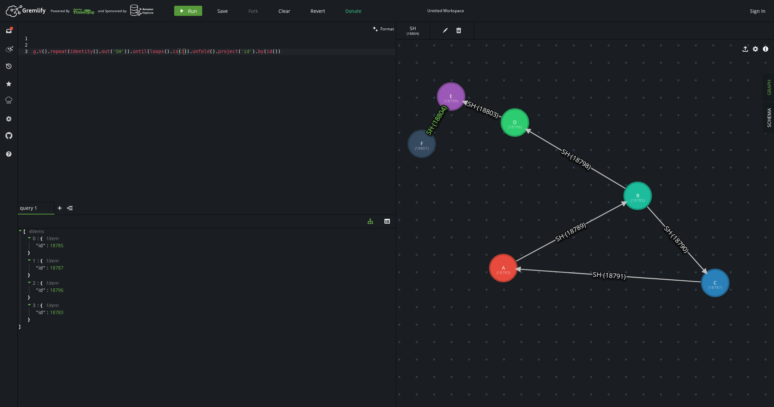
click at [186, 9] on button "play Run" at bounding box center [188, 11] width 28 height 10
click at [46, 54] on div "g . V ( ) . repeat ( identity ( ) . out ( 'SH' )) . until ( loops ( ) . is ( 3 …" at bounding box center [214, 125] width 364 height 179
click at [192, 12] on span "Run" at bounding box center [192, 11] width 9 height 6
click at [142, 50] on div "g . V ( 18783 ) . repeat ( identity ( ) . out ( 'SH' )) . until ( loops ( ) . i…" at bounding box center [214, 125] width 364 height 179
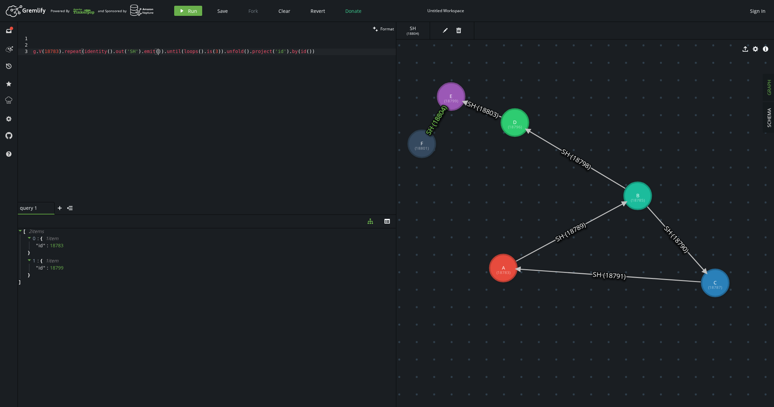
scroll to position [0, 128]
click at [183, 10] on icon "play" at bounding box center [181, 10] width 5 height 5
drag, startPoint x: 142, startPoint y: 51, endPoint x: 162, endPoint y: 49, distance: 19.3
click at [162, 49] on div "g . V ( 18783 ) . repeat ( identity ( ) . out ( 'SH' ) . emit ( )) . until ( lo…" at bounding box center [214, 125] width 364 height 179
click at [146, 52] on div "g . V ( 18783 ) . repeat ( identity ( ) . out ( 'SH' )) . until ( loops ( ) . i…" at bounding box center [214, 125] width 364 height 179
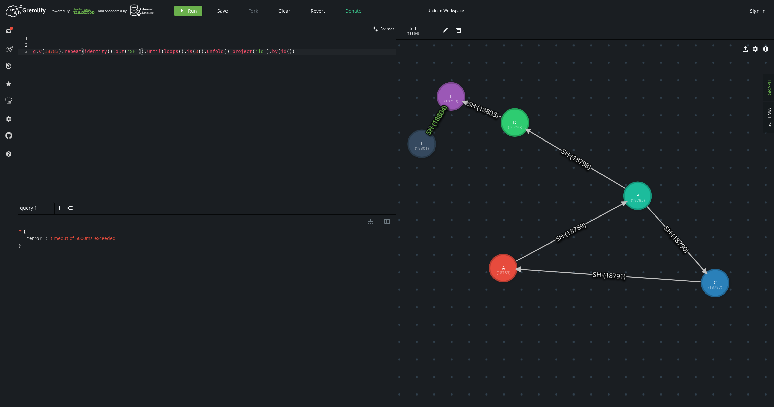
paste textarea "emit()"
click at [146, 52] on div "g . V ( 18783 ) . repeat ( identity ( ) . out ( 'SH' )) emit ( ) . until ( loop…" at bounding box center [214, 125] width 364 height 179
type textarea "g.V(18783).repeat(identity().out('SH')).emit().until(loops().is(3)).unfold().pr…"
click at [196, 14] on button "play Run" at bounding box center [188, 11] width 28 height 10
